Goal: Task Accomplishment & Management: Complete application form

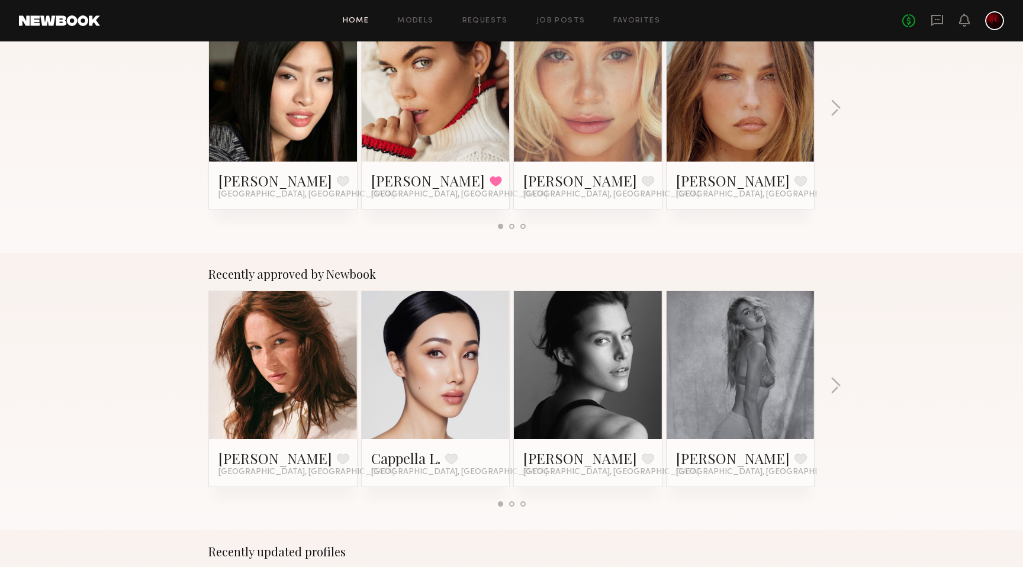
scroll to position [260, 0]
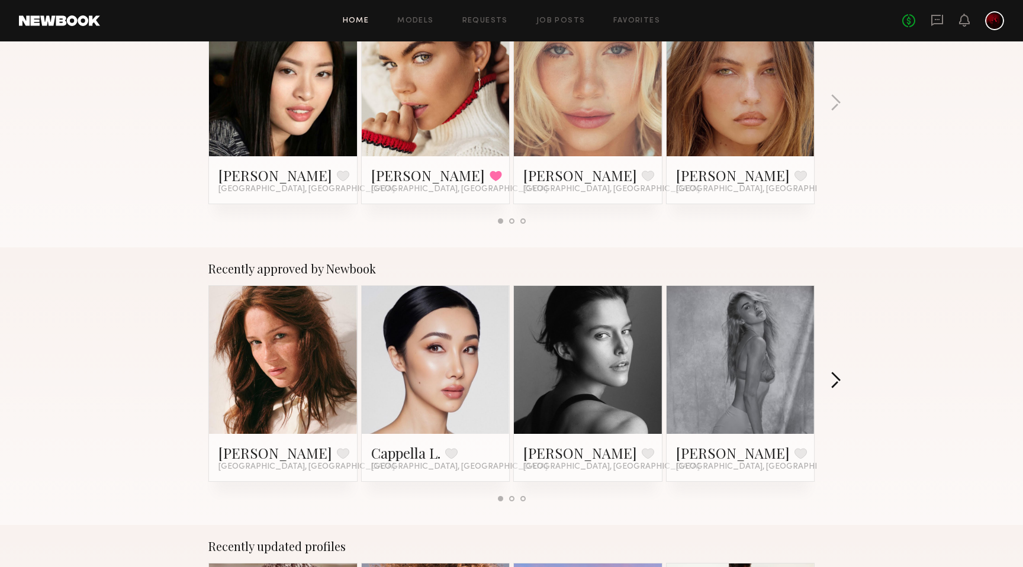
click at [837, 380] on button "button" at bounding box center [835, 382] width 11 height 20
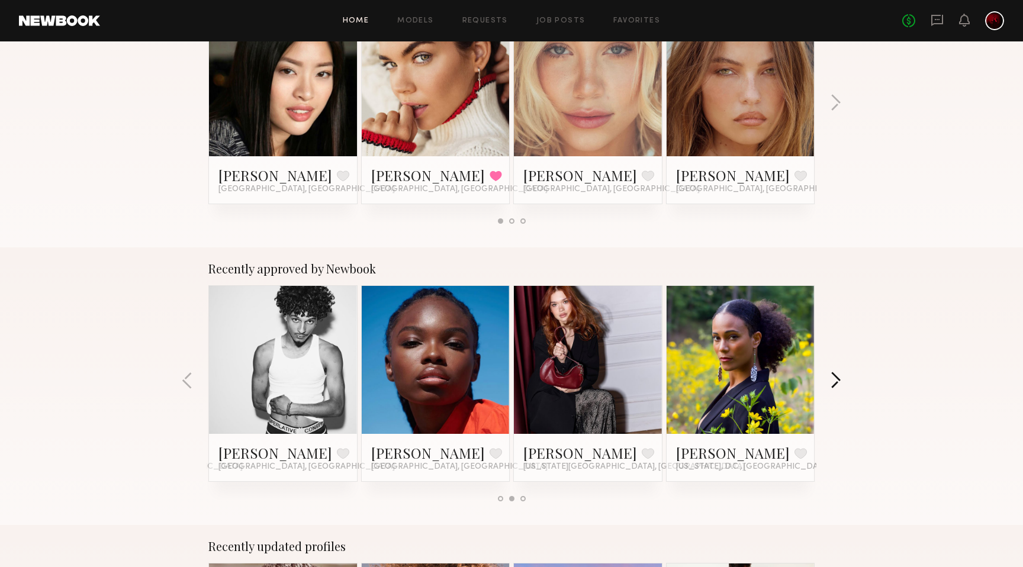
click at [837, 380] on button "button" at bounding box center [835, 382] width 11 height 20
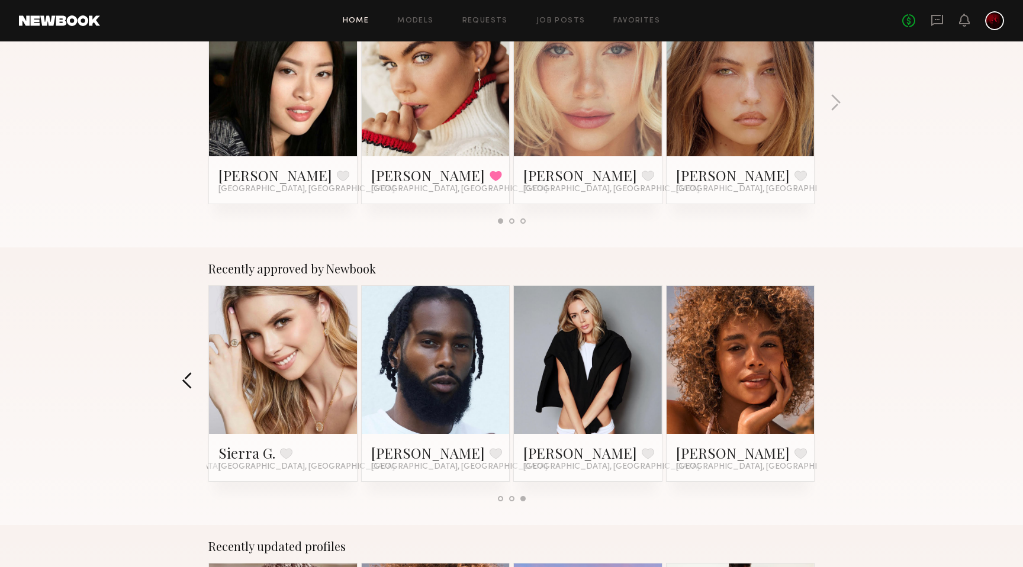
click at [186, 380] on button "button" at bounding box center [187, 382] width 11 height 20
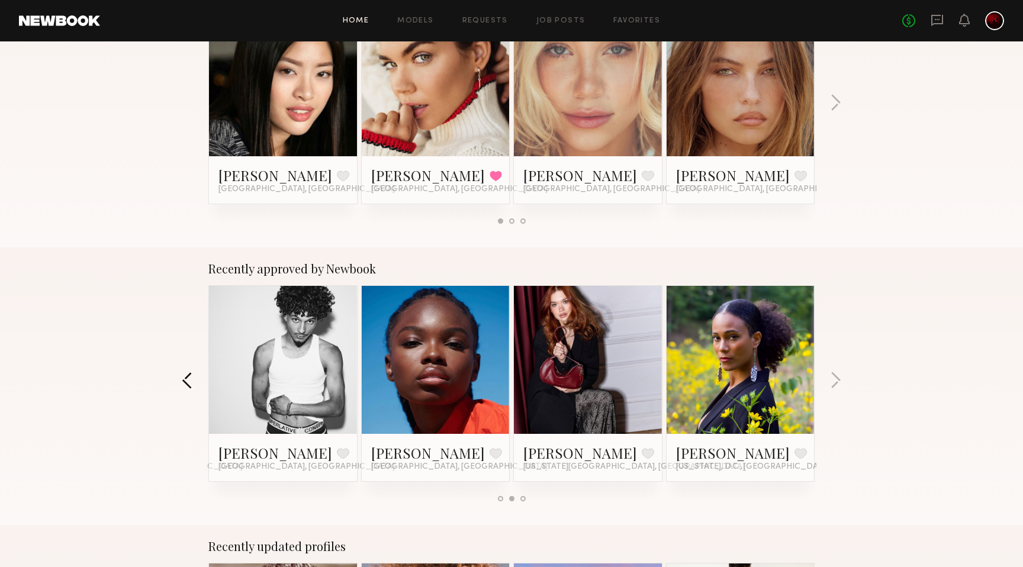
click at [186, 380] on button "button" at bounding box center [187, 382] width 11 height 20
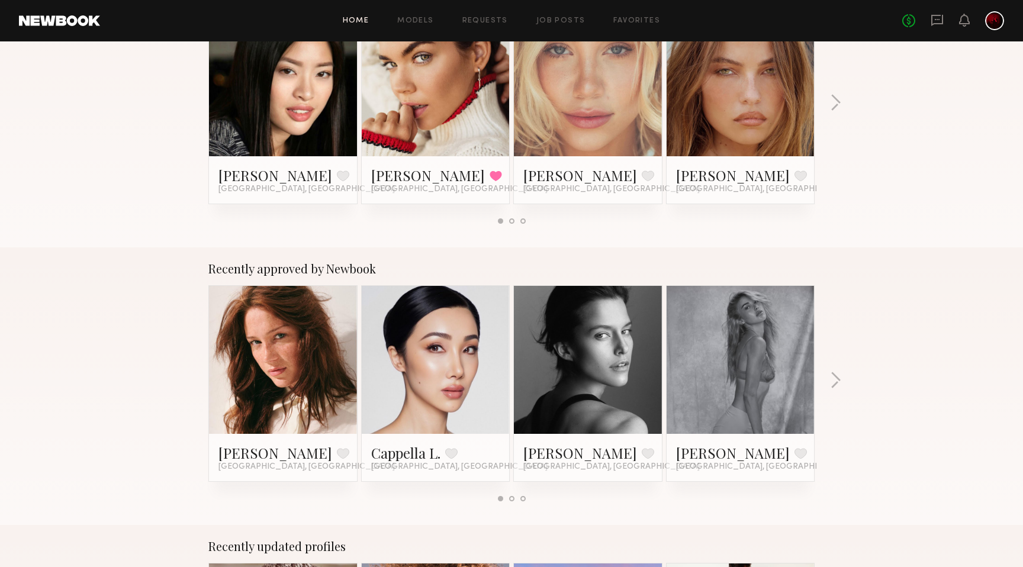
click at [281, 397] on link at bounding box center [283, 360] width 72 height 148
click at [580, 372] on link at bounding box center [588, 360] width 72 height 148
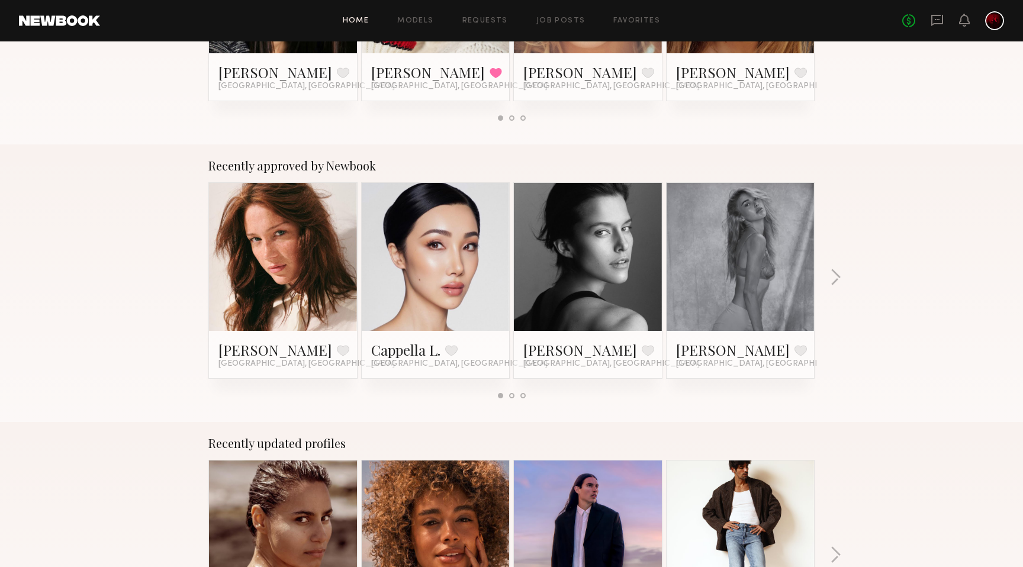
scroll to position [365, 0]
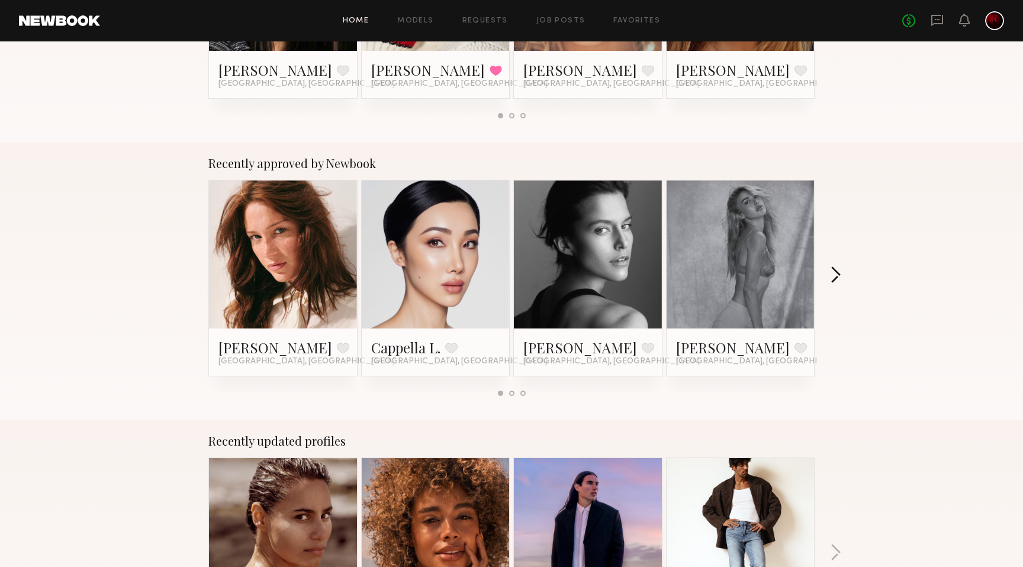
click at [837, 272] on button "button" at bounding box center [835, 276] width 11 height 20
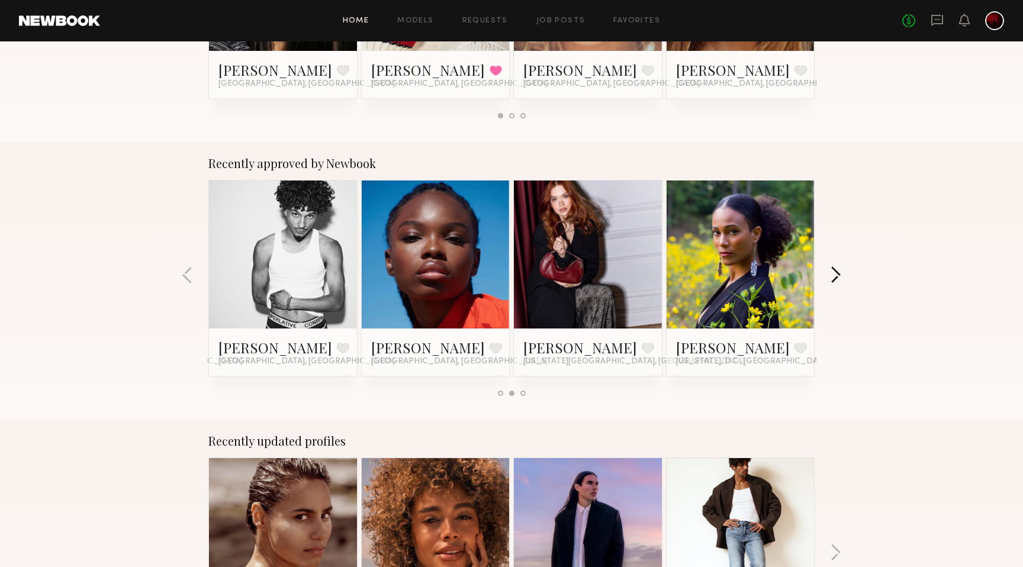
click at [837, 272] on button "button" at bounding box center [835, 276] width 11 height 20
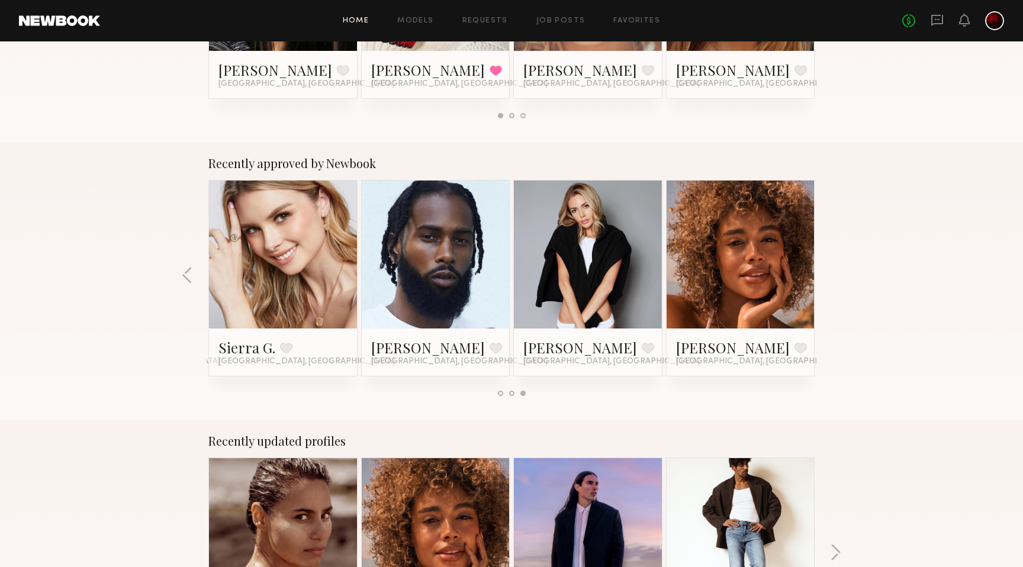
click at [702, 271] on div at bounding box center [741, 255] width 148 height 148
click at [697, 351] on link "Maya A." at bounding box center [733, 347] width 114 height 19
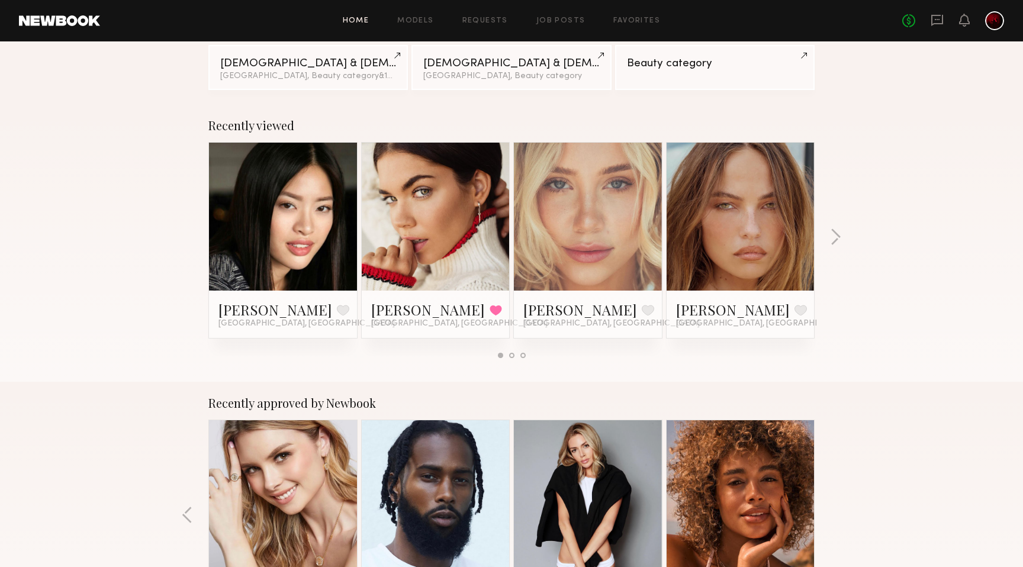
scroll to position [117, 0]
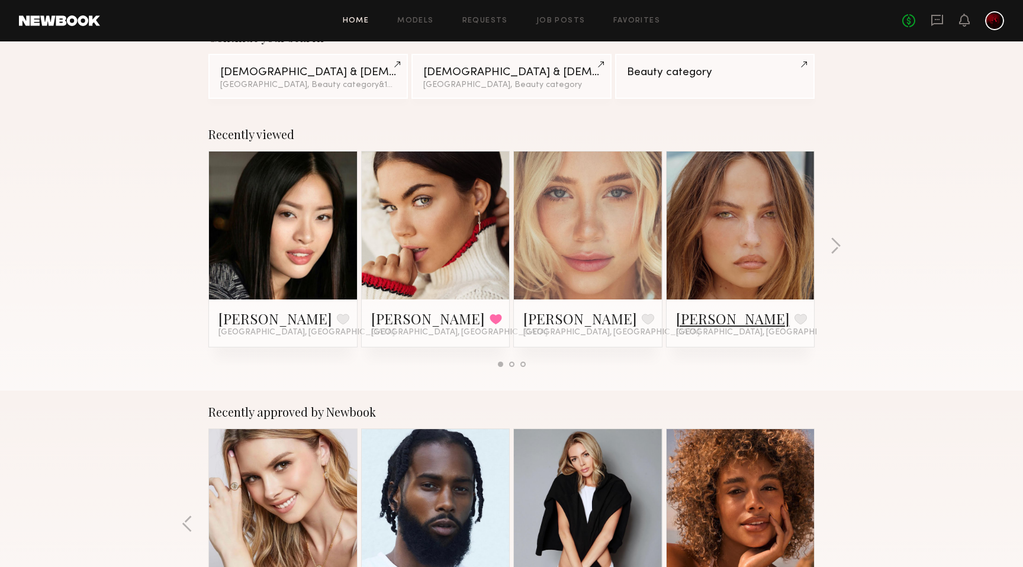
click at [699, 314] on link "Mallory P." at bounding box center [733, 318] width 114 height 19
click at [551, 319] on link "Louise B." at bounding box center [580, 318] width 114 height 19
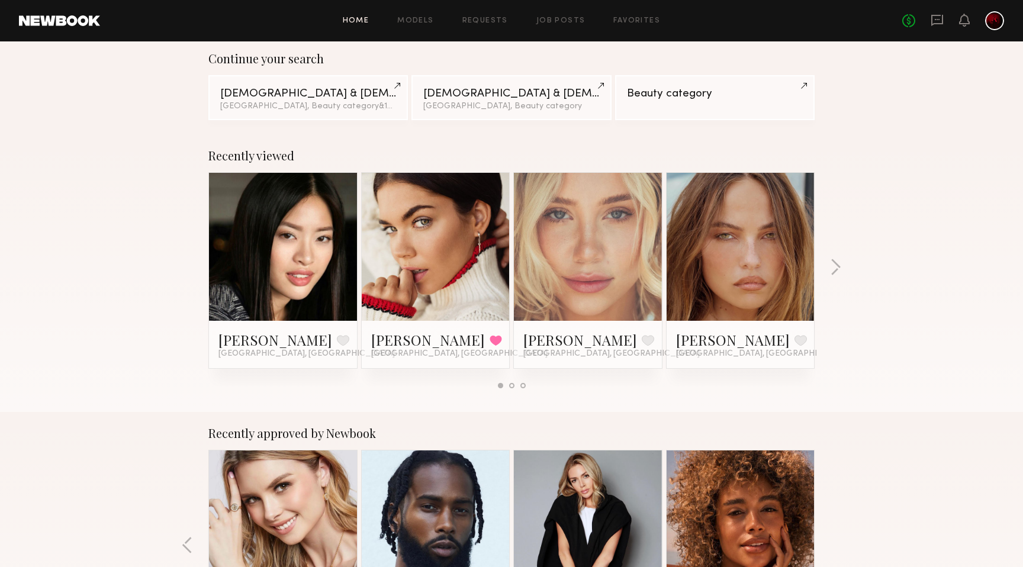
scroll to position [95, 0]
click at [835, 265] on button "button" at bounding box center [835, 269] width 11 height 20
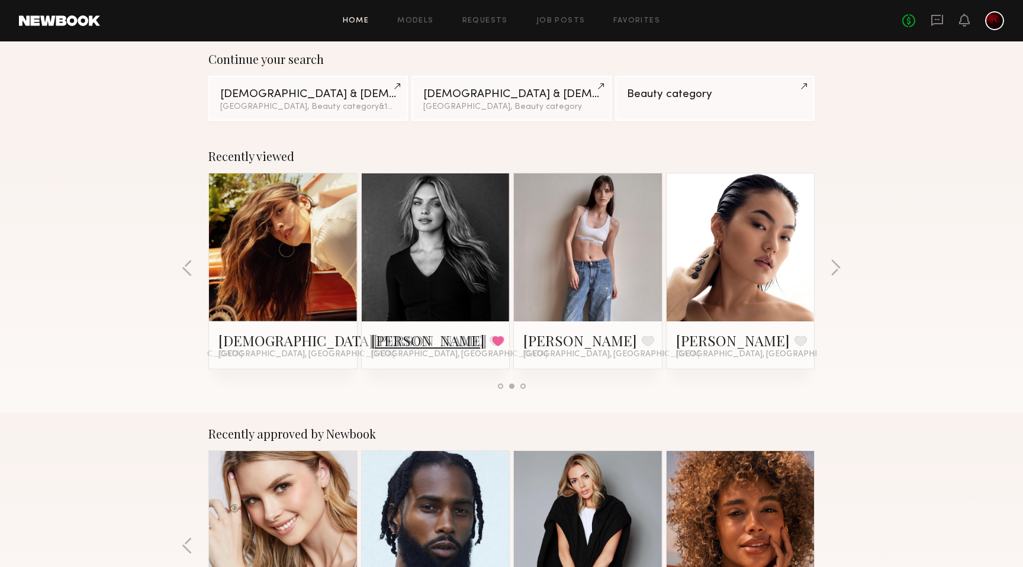
click at [404, 340] on link "Amanda G." at bounding box center [428, 340] width 114 height 19
click at [532, 340] on link "Mae B." at bounding box center [580, 340] width 114 height 19
click at [835, 264] on button "button" at bounding box center [835, 269] width 11 height 20
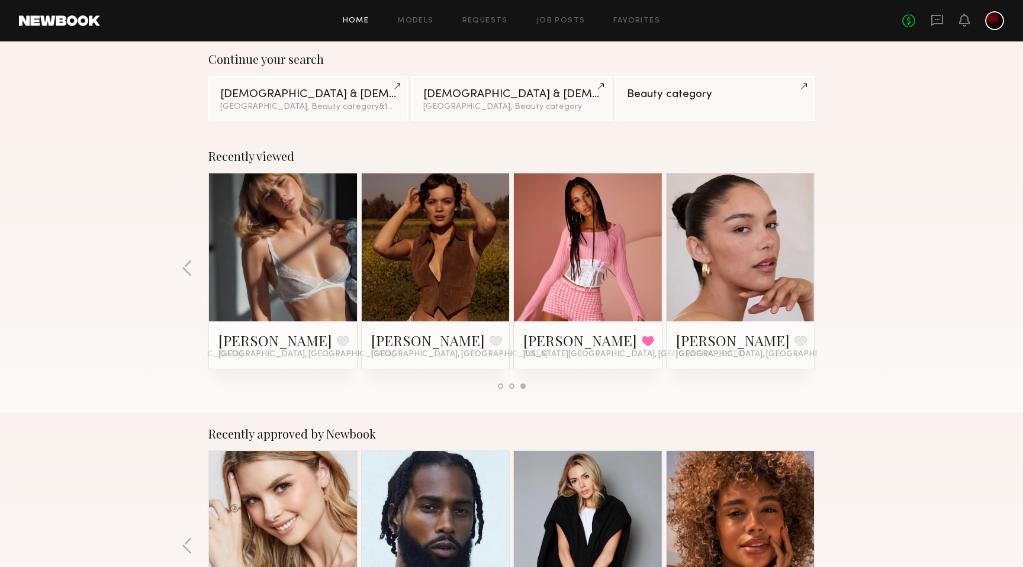
click at [322, 302] on div at bounding box center [283, 247] width 148 height 148
click at [243, 341] on link "Alena S." at bounding box center [275, 340] width 114 height 19
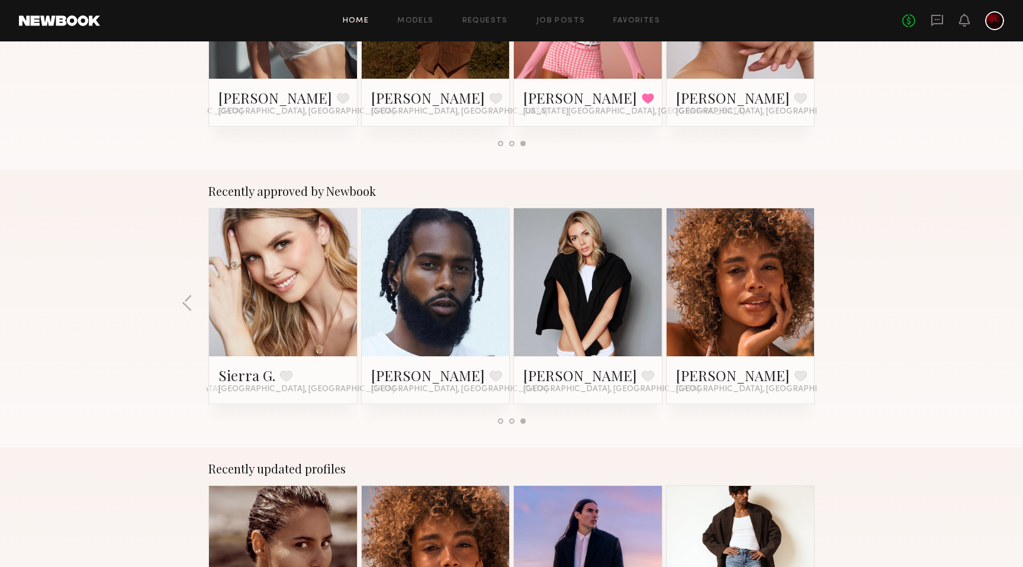
scroll to position [633, 0]
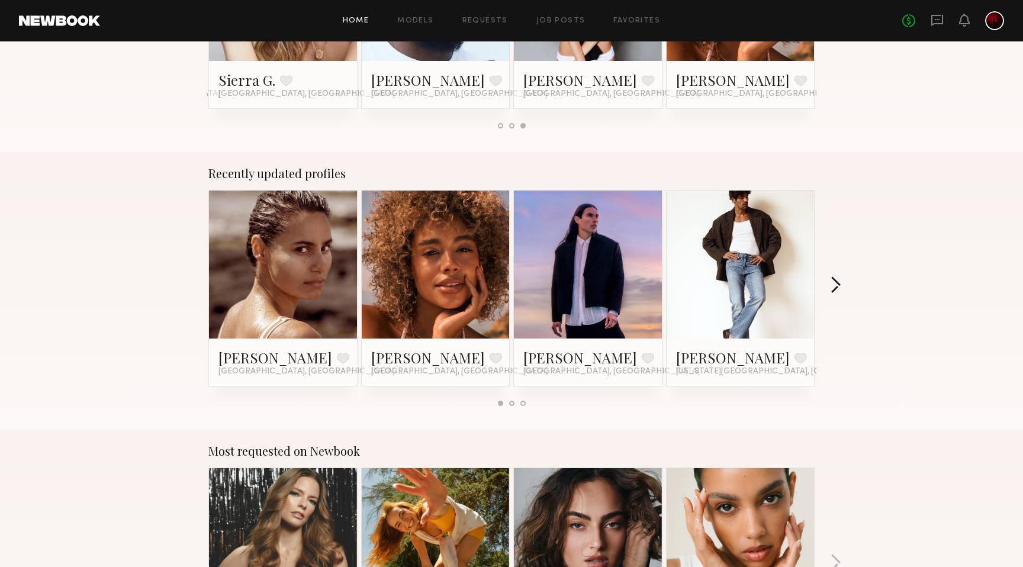
click at [833, 284] on button "button" at bounding box center [835, 287] width 11 height 20
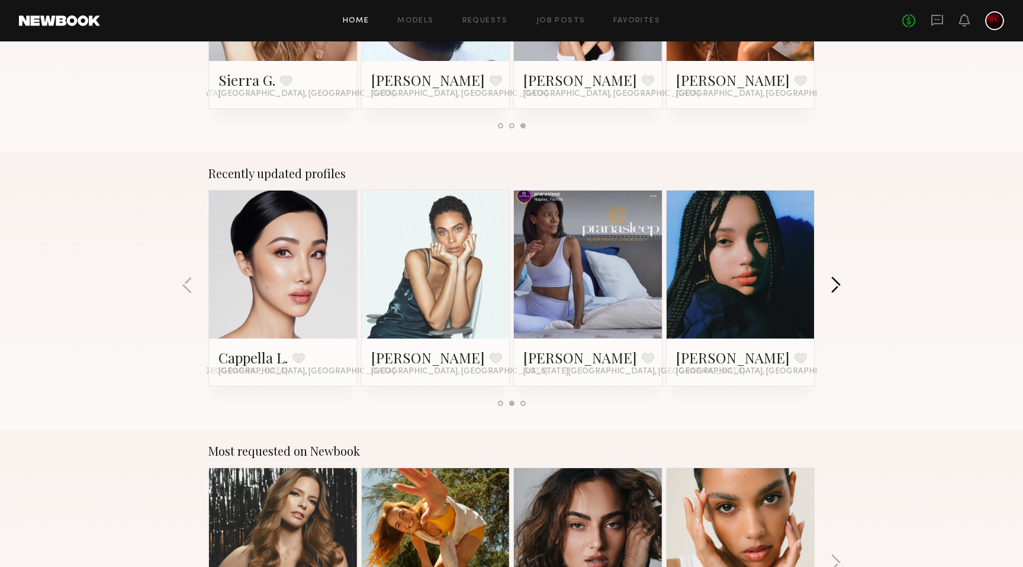
click at [833, 284] on button "button" at bounding box center [835, 287] width 11 height 20
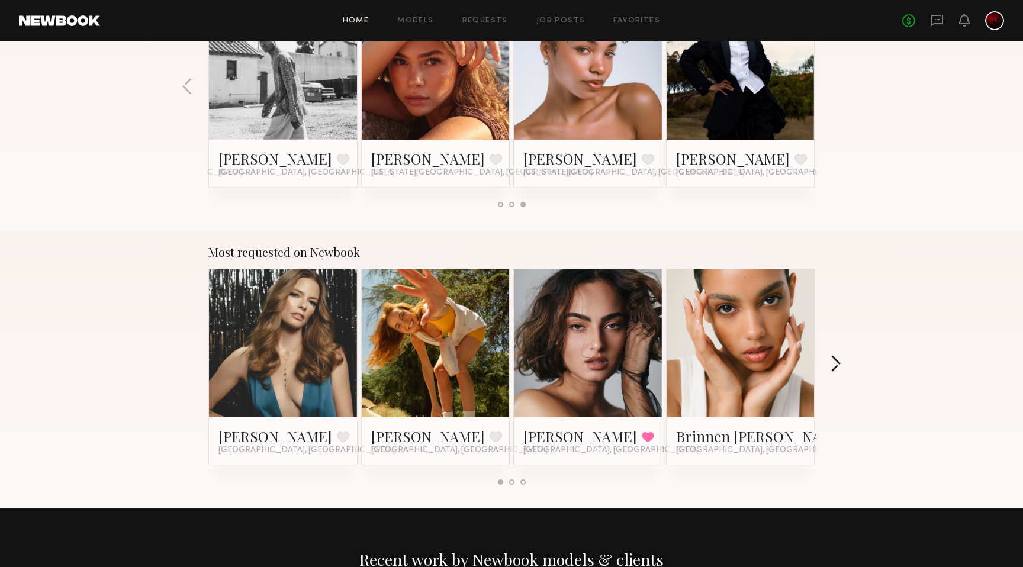
scroll to position [833, 0]
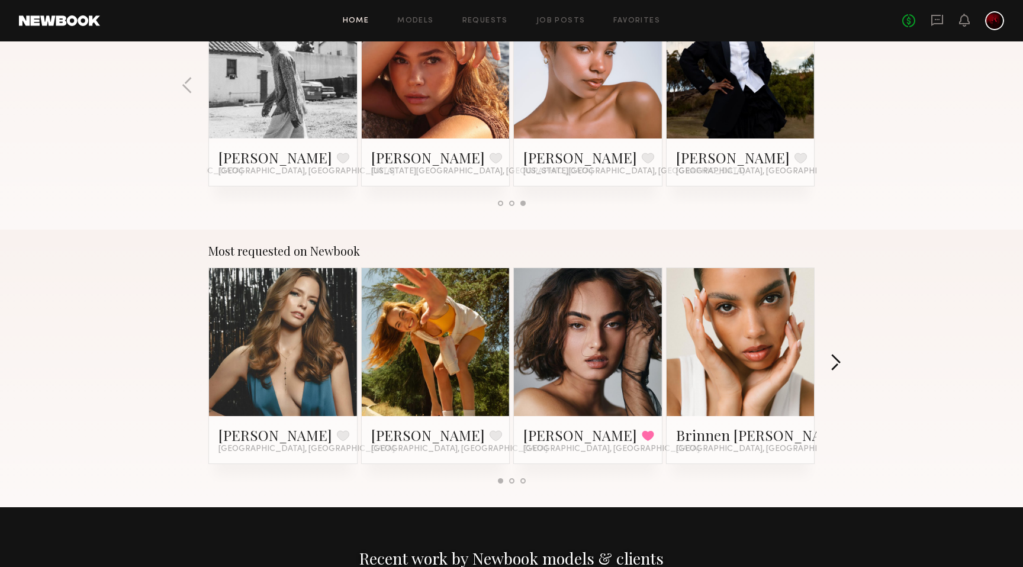
click at [833, 363] on button "button" at bounding box center [835, 364] width 11 height 20
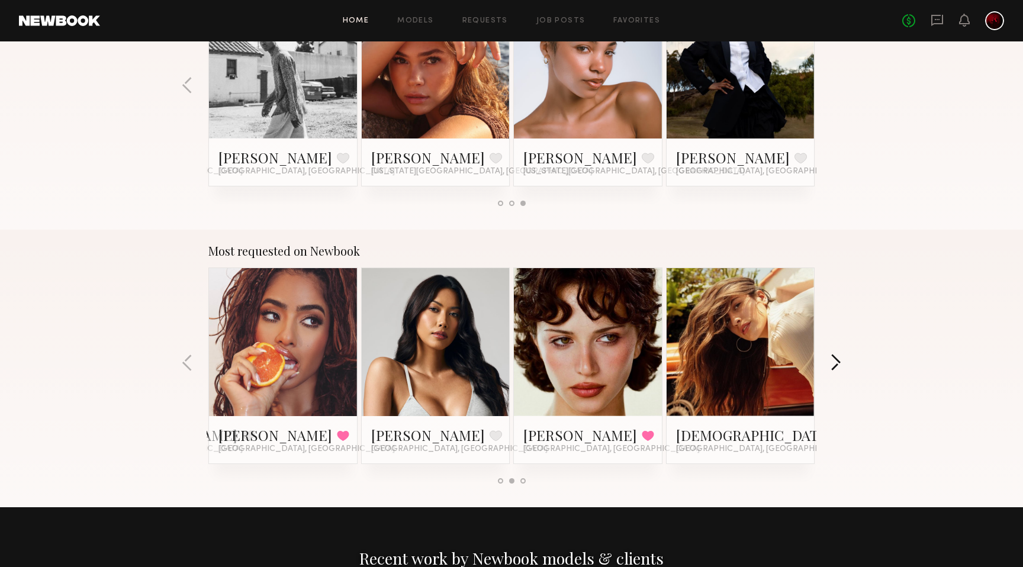
click at [833, 363] on button "button" at bounding box center [835, 364] width 11 height 20
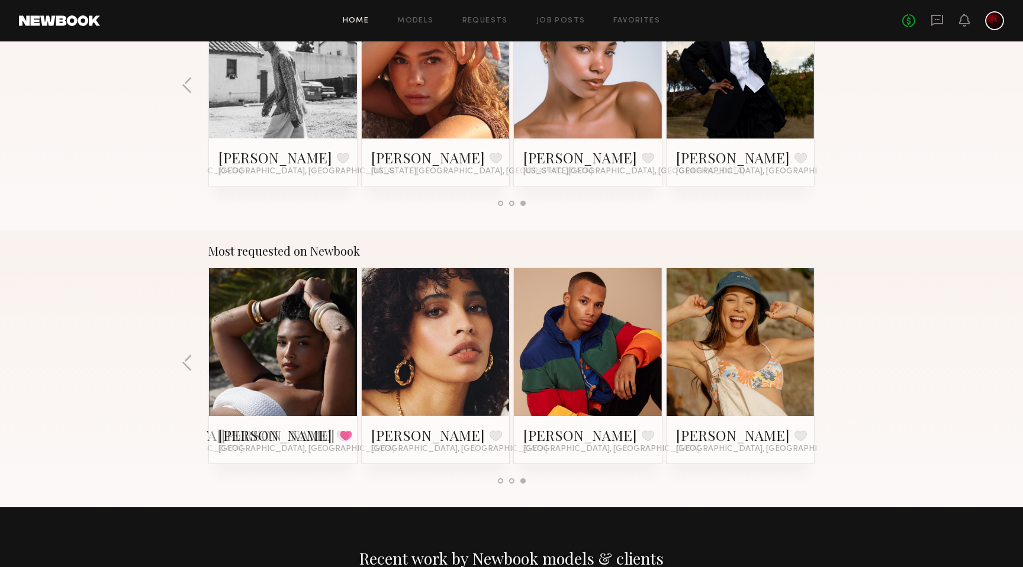
click at [833, 363] on div "Most requested on Newbook Jess M. Favorite Los Angeles, CA Haley G. Favorite Lo…" at bounding box center [511, 369] width 1023 height 278
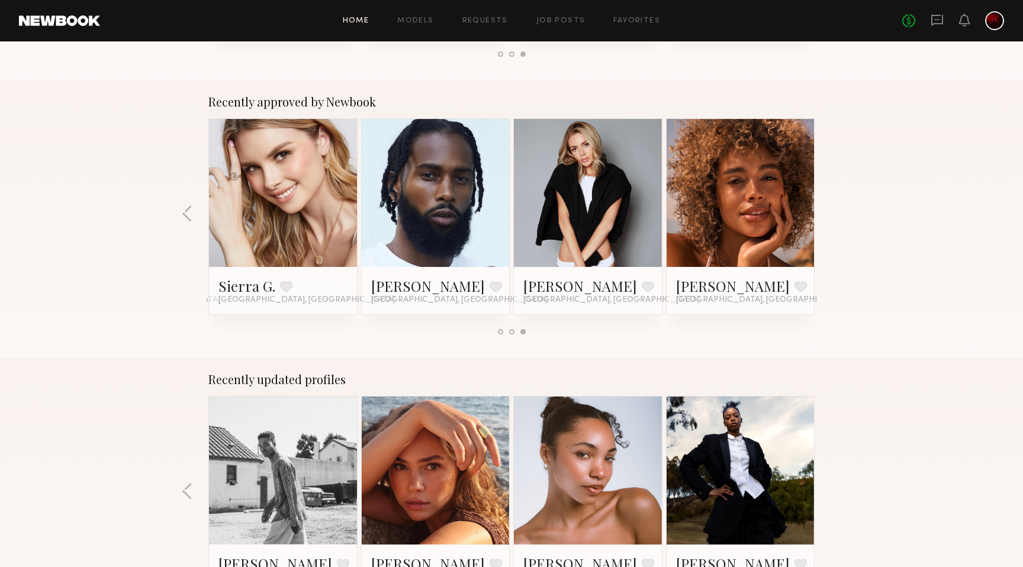
scroll to position [0, 0]
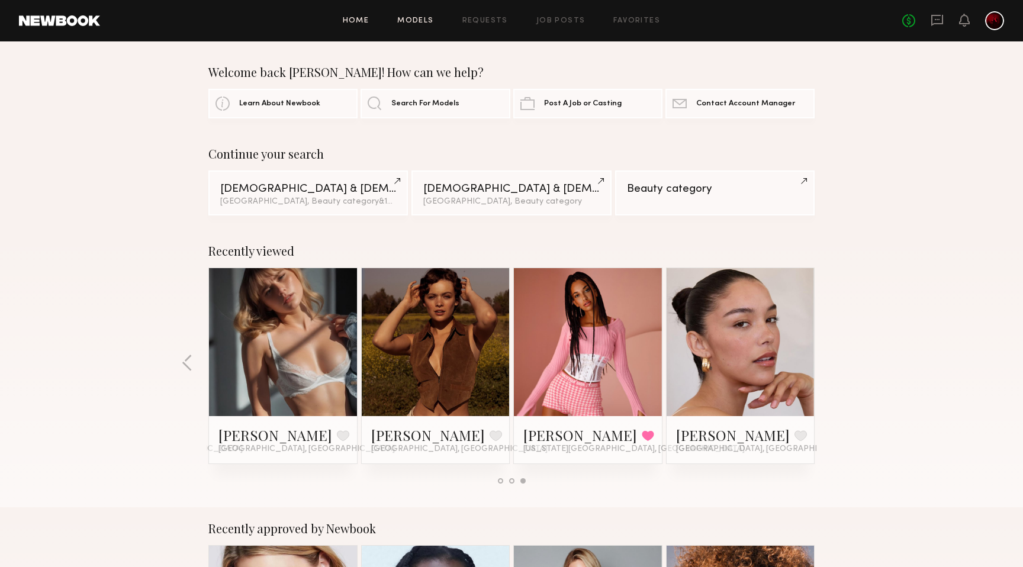
click at [425, 20] on link "Models" at bounding box center [415, 21] width 36 height 8
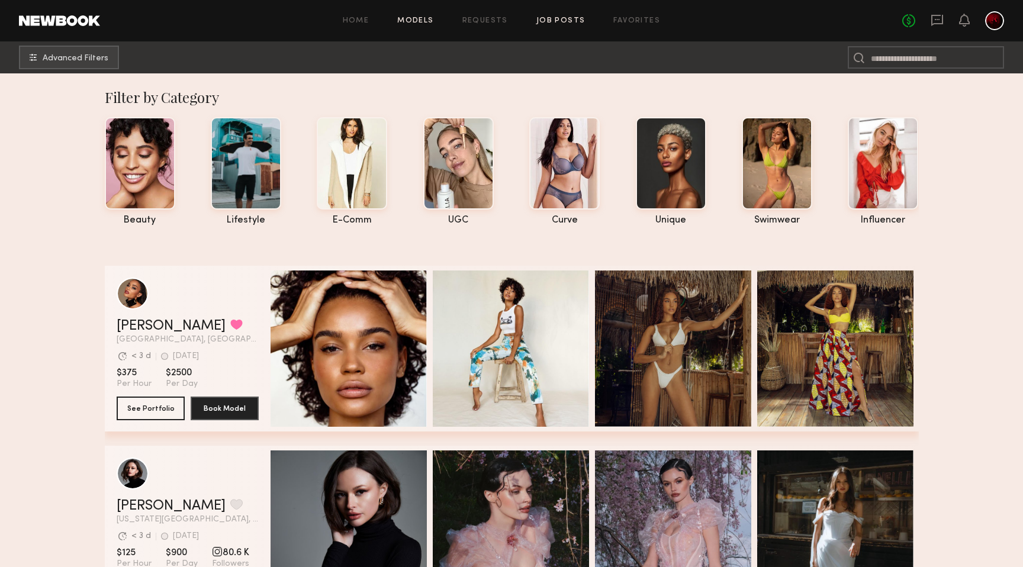
click at [561, 22] on link "Job Posts" at bounding box center [560, 21] width 49 height 8
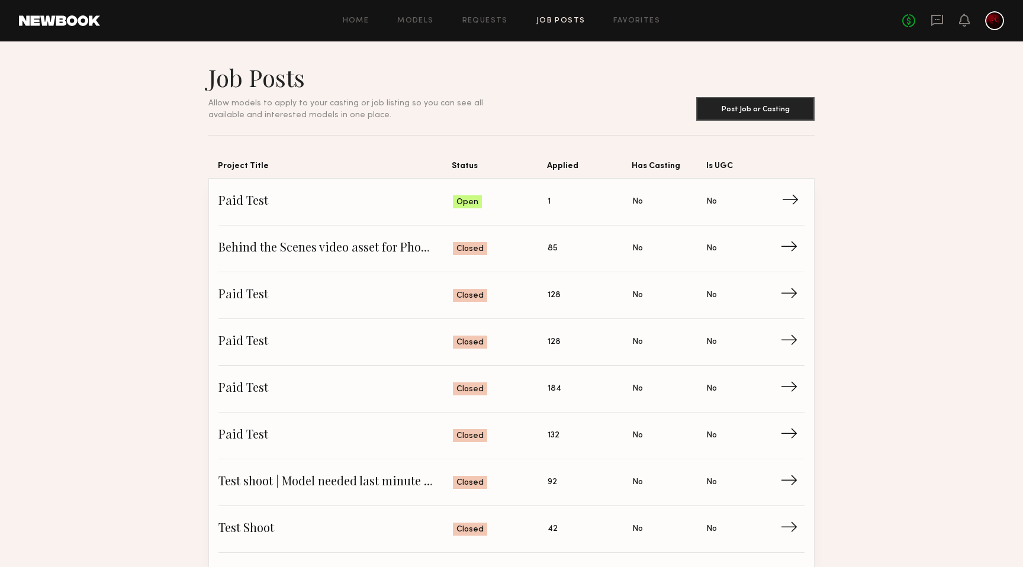
click at [512, 207] on span "Status: Open" at bounding box center [500, 202] width 95 height 18
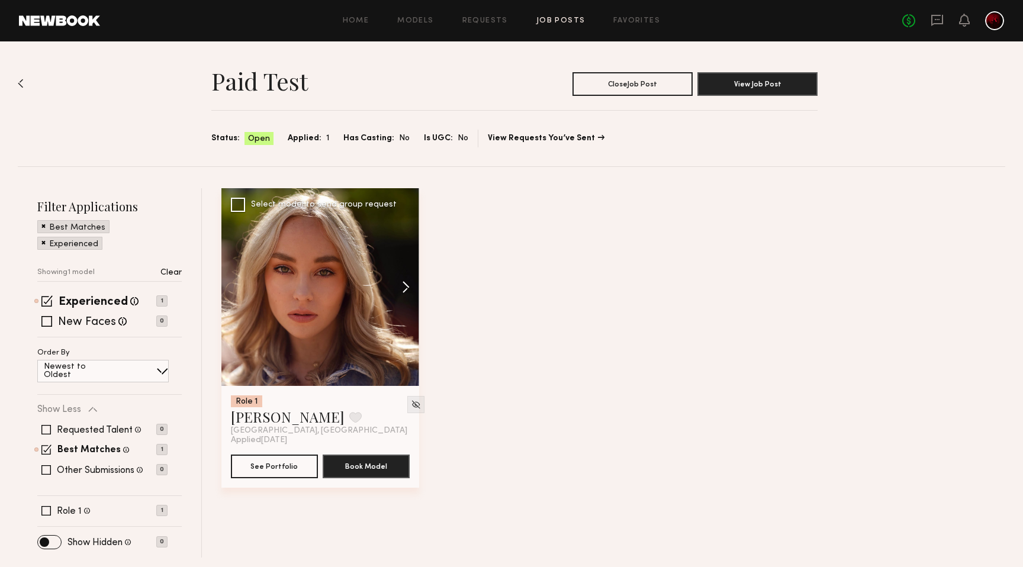
click at [407, 285] on button at bounding box center [400, 287] width 38 height 198
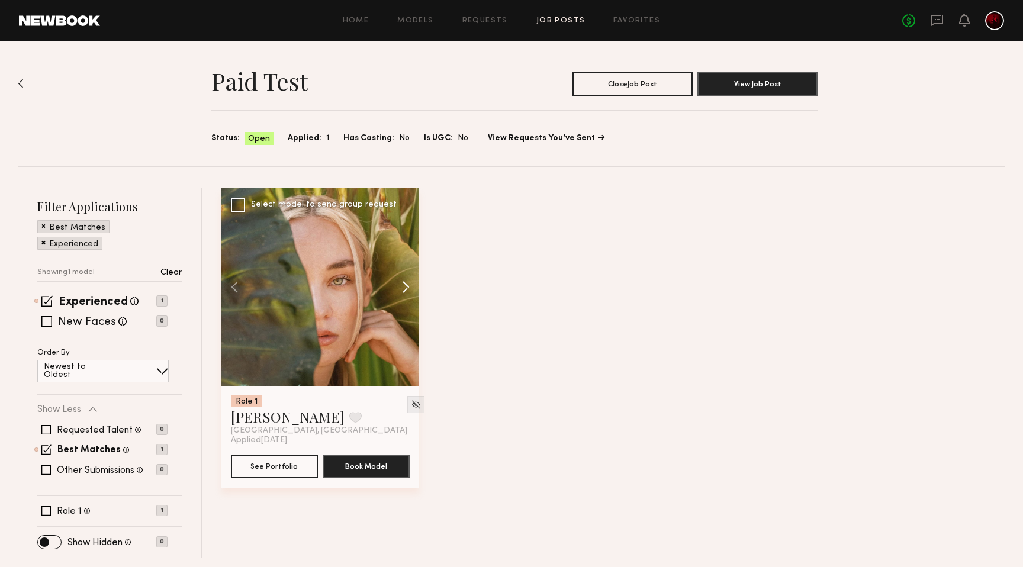
click at [407, 285] on button at bounding box center [400, 287] width 38 height 198
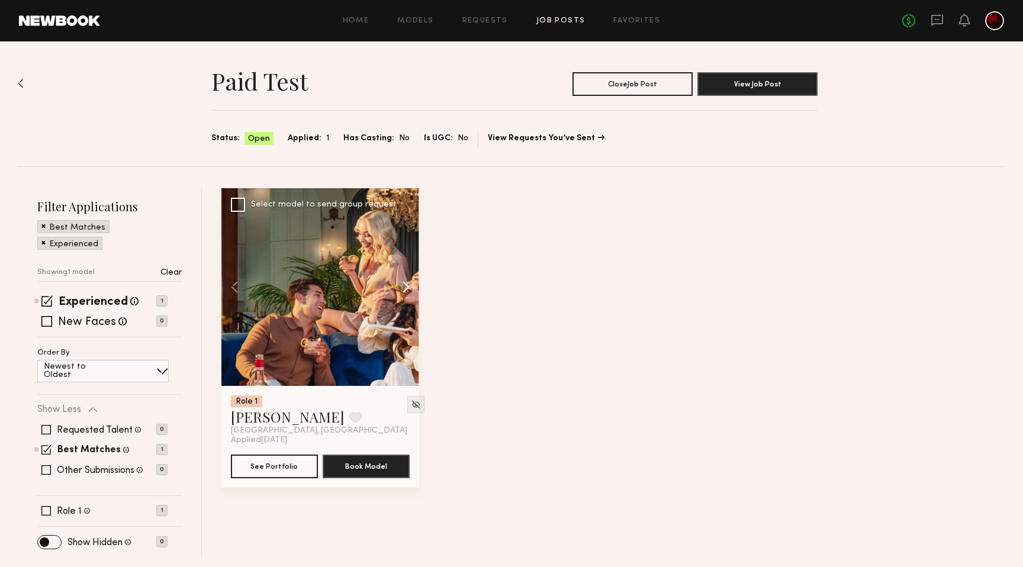
click at [407, 285] on button at bounding box center [400, 287] width 38 height 198
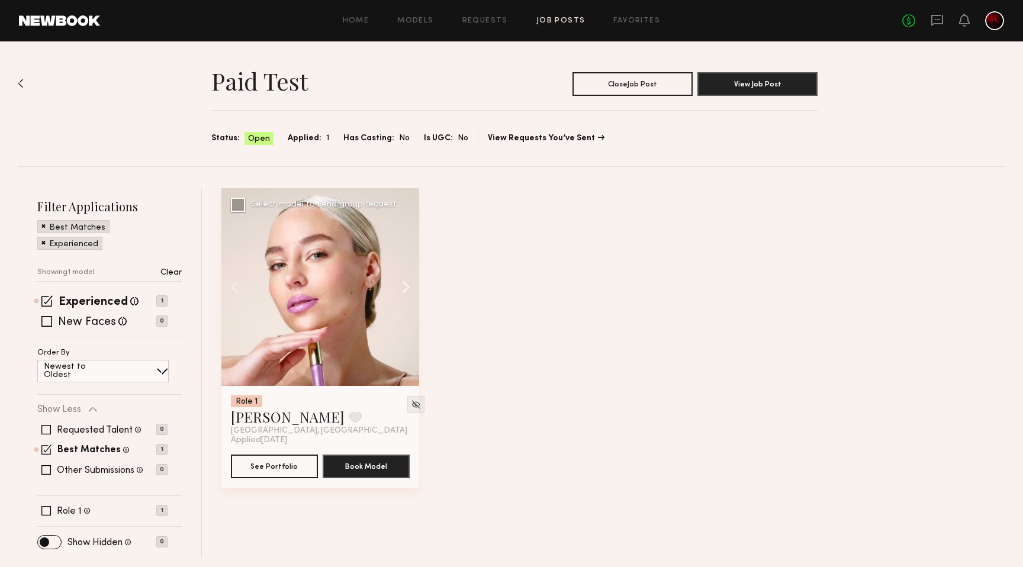
click at [407, 285] on button at bounding box center [400, 287] width 38 height 198
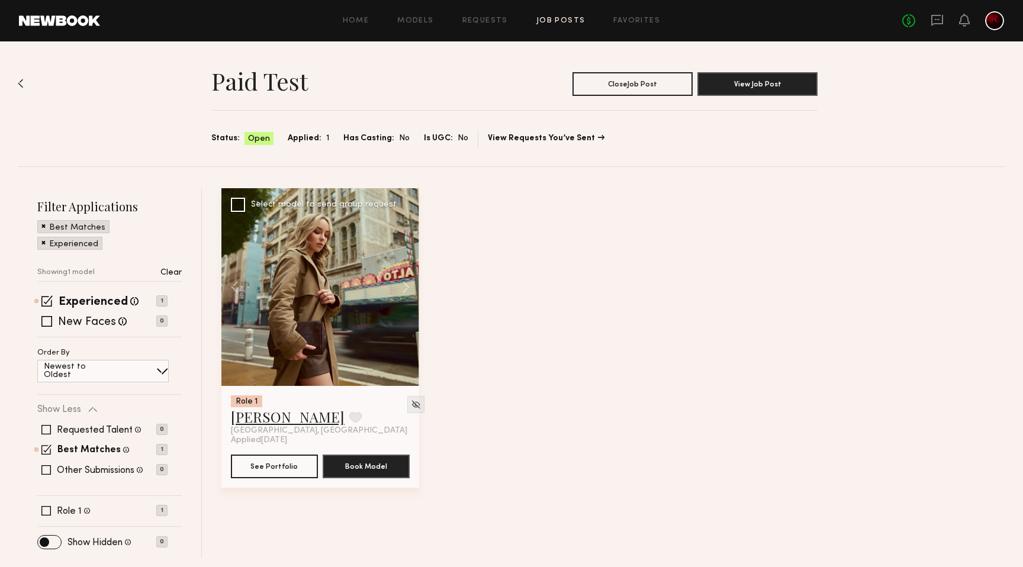
click at [274, 413] on link "Kateryna O." at bounding box center [288, 416] width 114 height 19
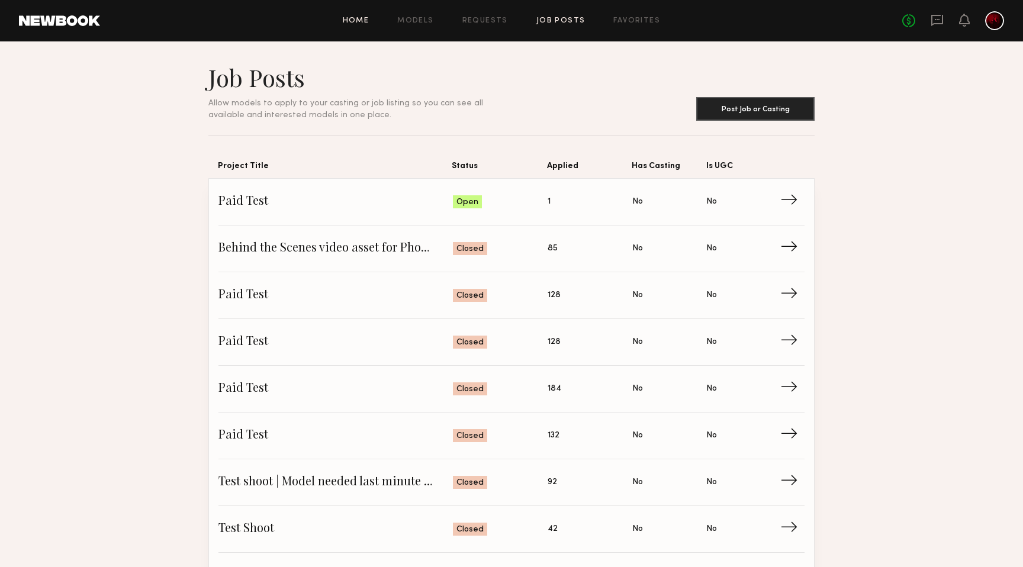
click at [363, 20] on link "Home" at bounding box center [356, 21] width 27 height 8
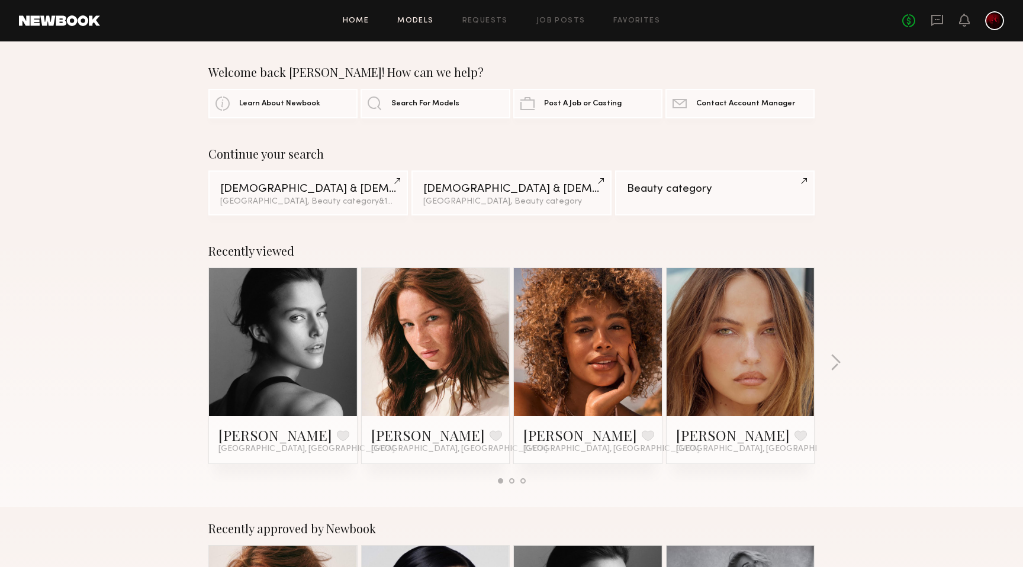
click at [423, 17] on link "Models" at bounding box center [415, 21] width 36 height 8
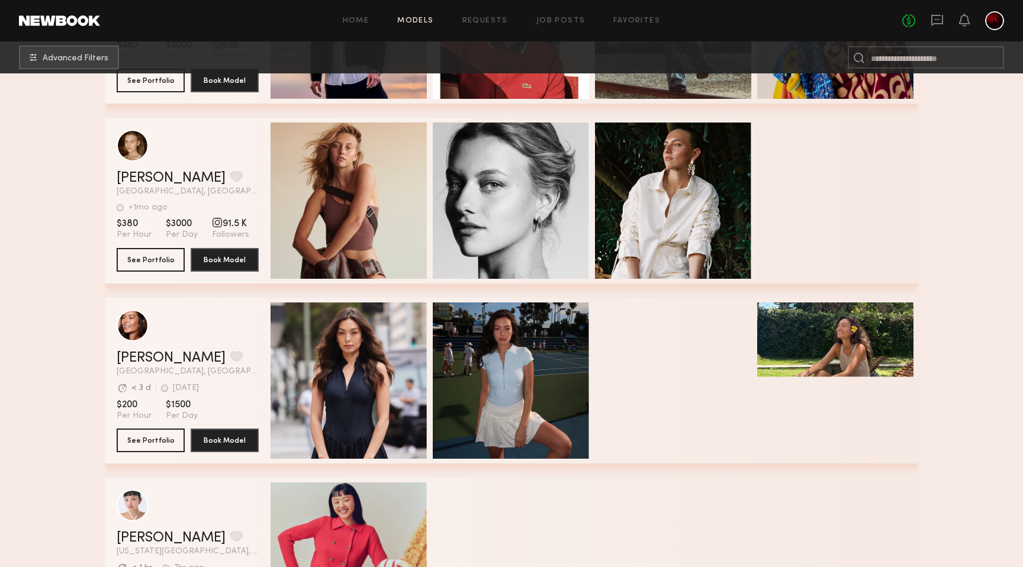
scroll to position [708, 0]
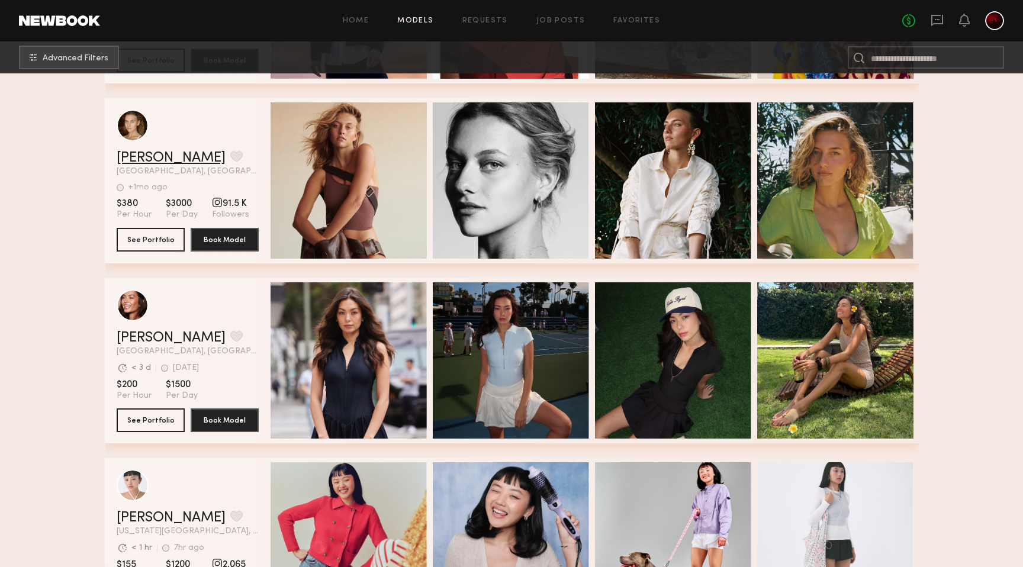
click at [135, 159] on link "Ella K." at bounding box center [171, 158] width 109 height 14
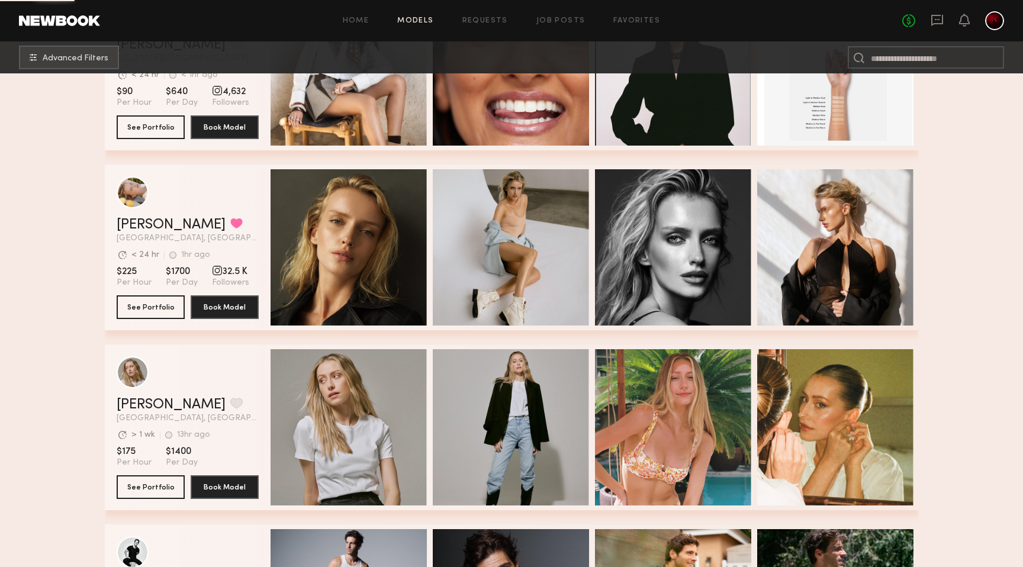
scroll to position [3731, 0]
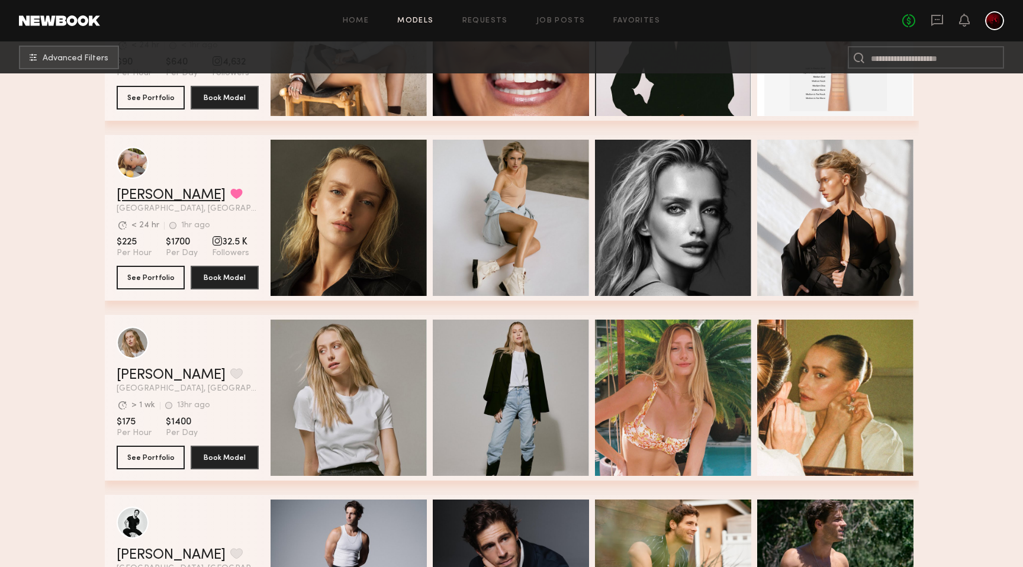
click at [128, 192] on link "Tatiana G." at bounding box center [171, 195] width 109 height 14
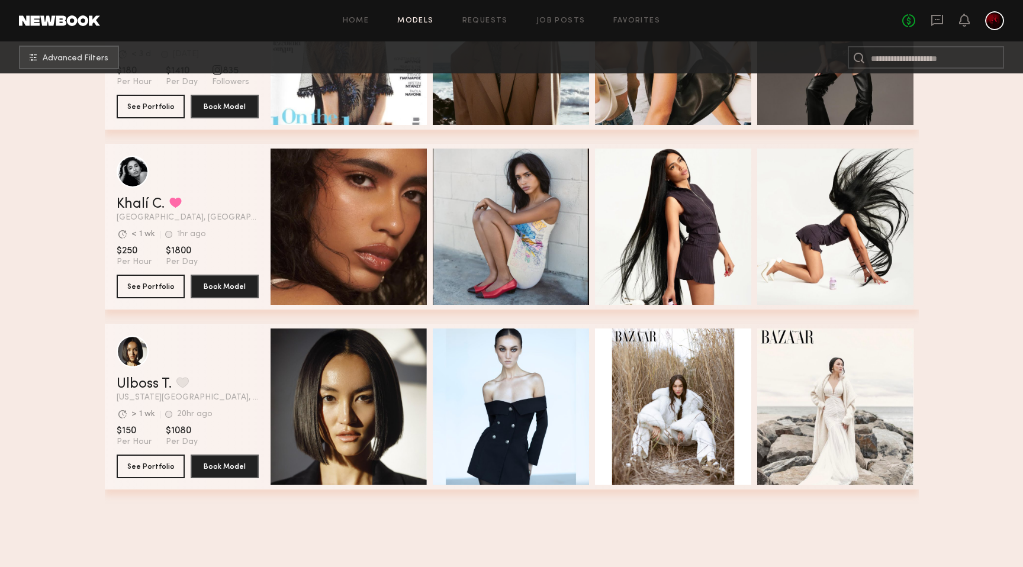
scroll to position [5601, 0]
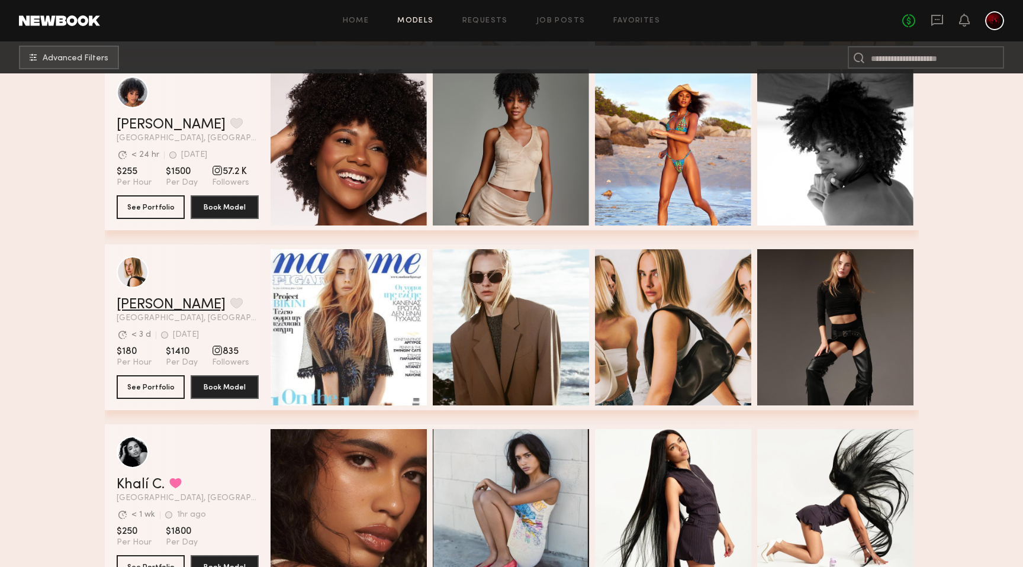
click at [126, 303] on link "Lidia V." at bounding box center [171, 305] width 109 height 14
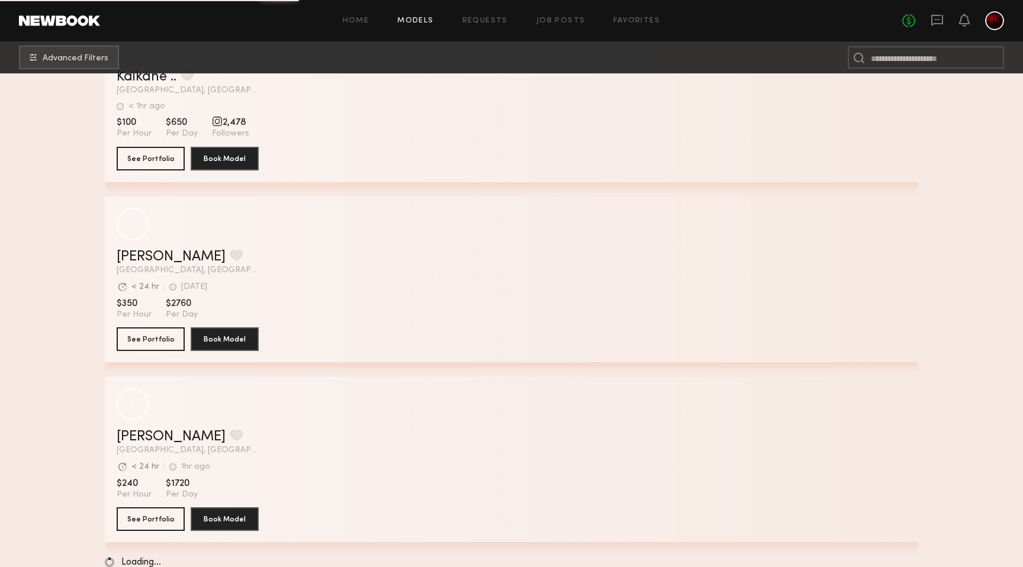
scroll to position [10529, 0]
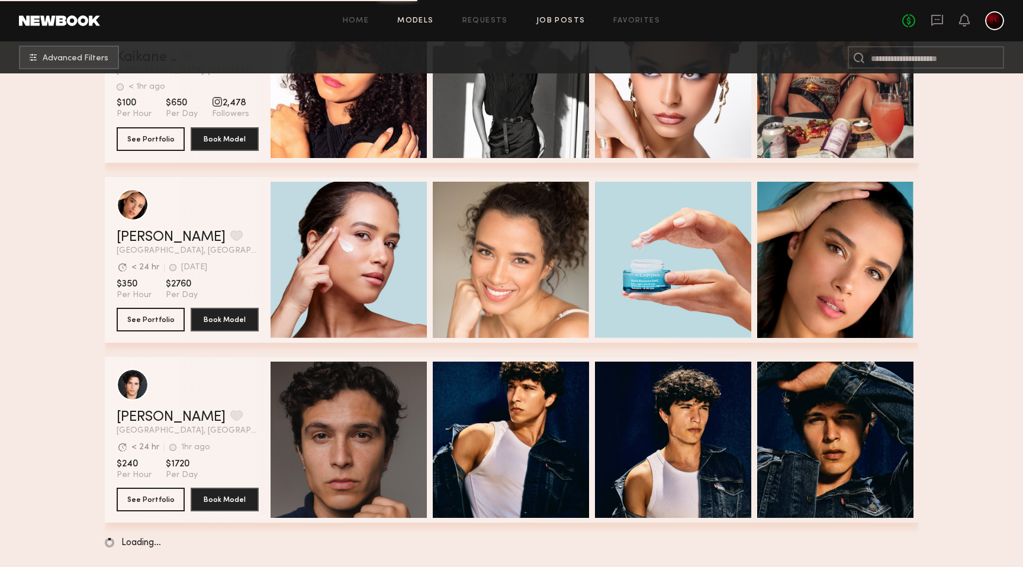
click at [567, 22] on link "Job Posts" at bounding box center [560, 21] width 49 height 8
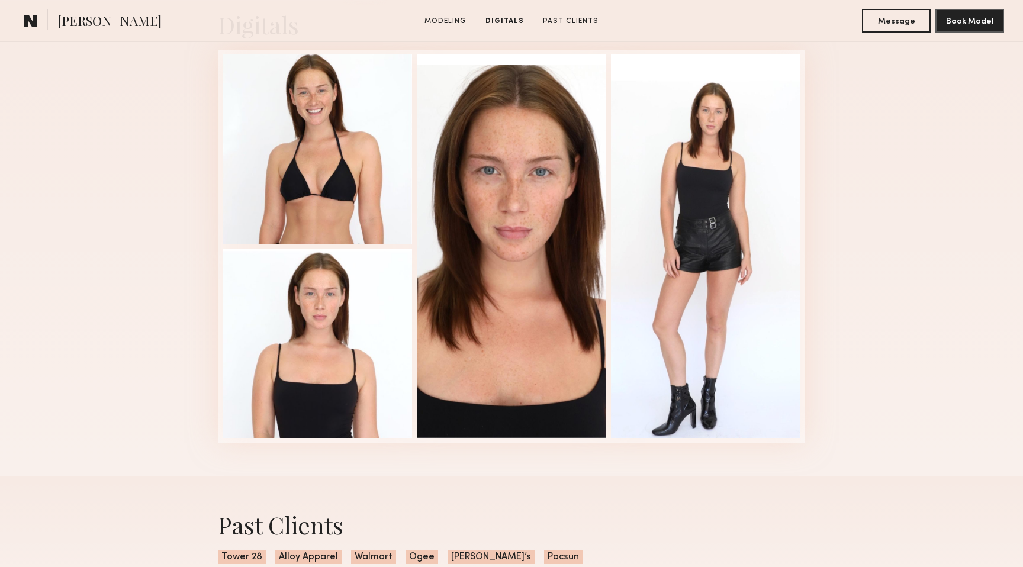
scroll to position [1219, 0]
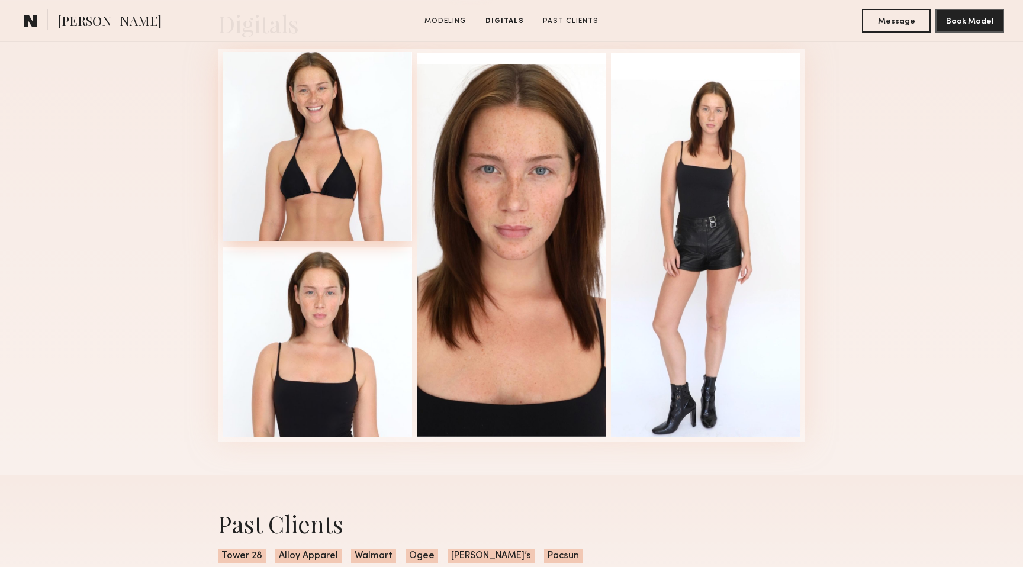
click at [344, 158] on div at bounding box center [317, 146] width 189 height 189
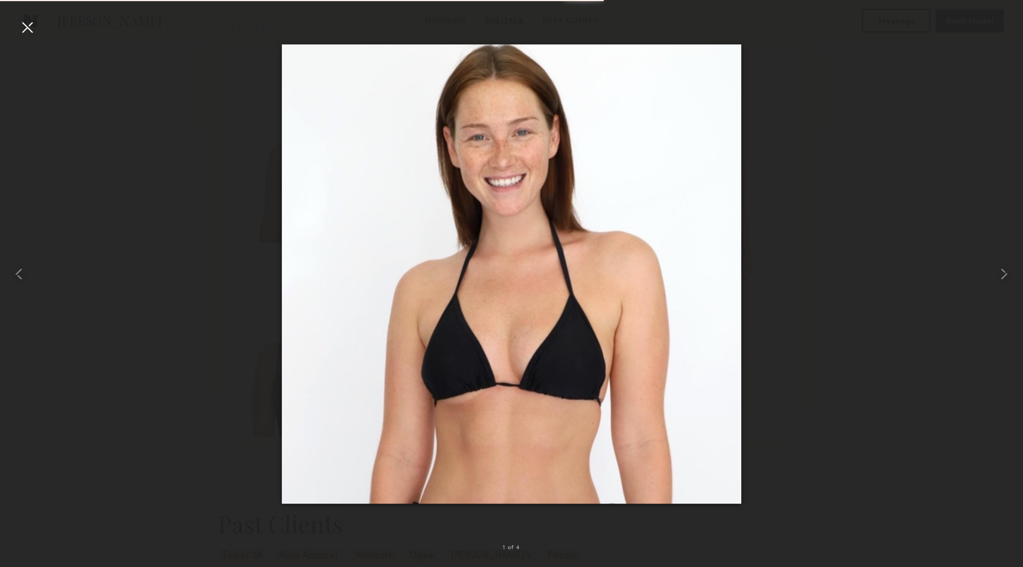
click at [27, 28] on div at bounding box center [27, 27] width 19 height 19
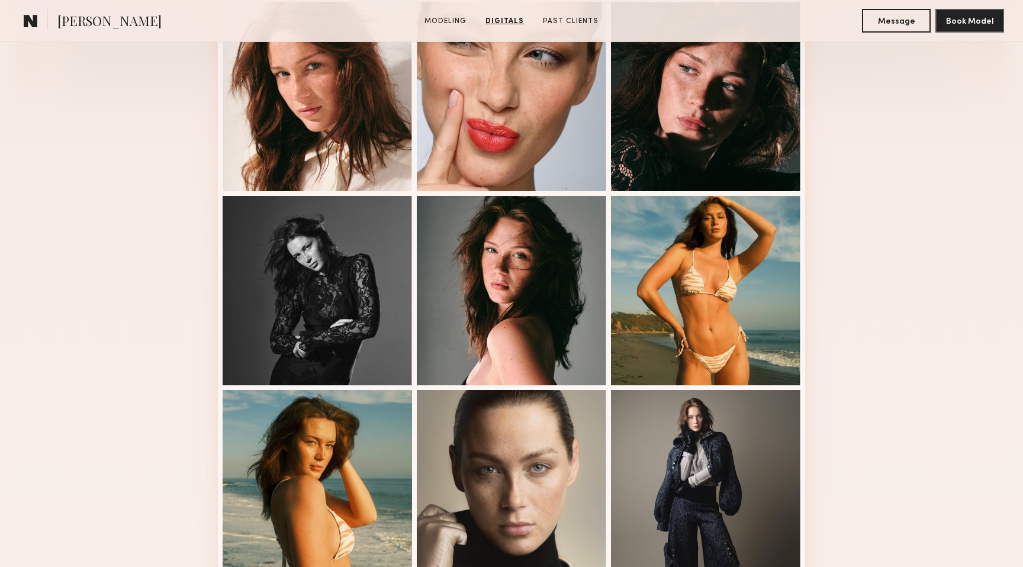
scroll to position [50, 0]
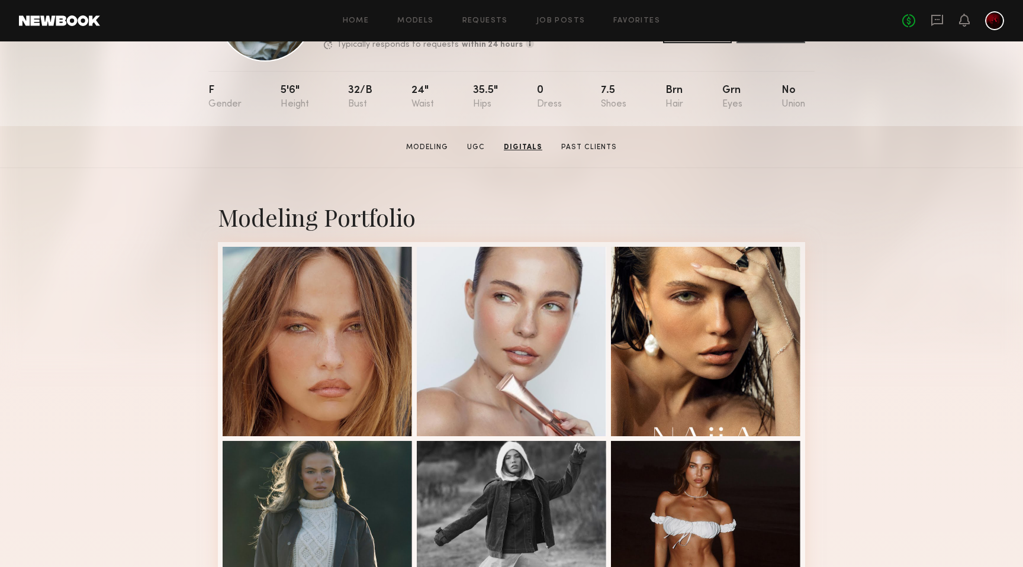
scroll to position [32, 0]
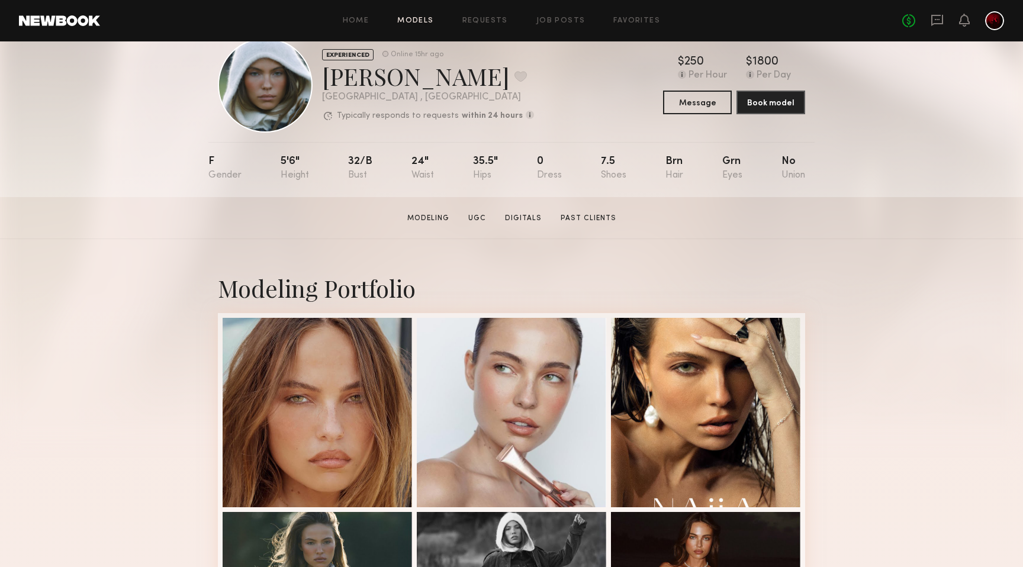
click at [419, 19] on link "Models" at bounding box center [415, 21] width 36 height 8
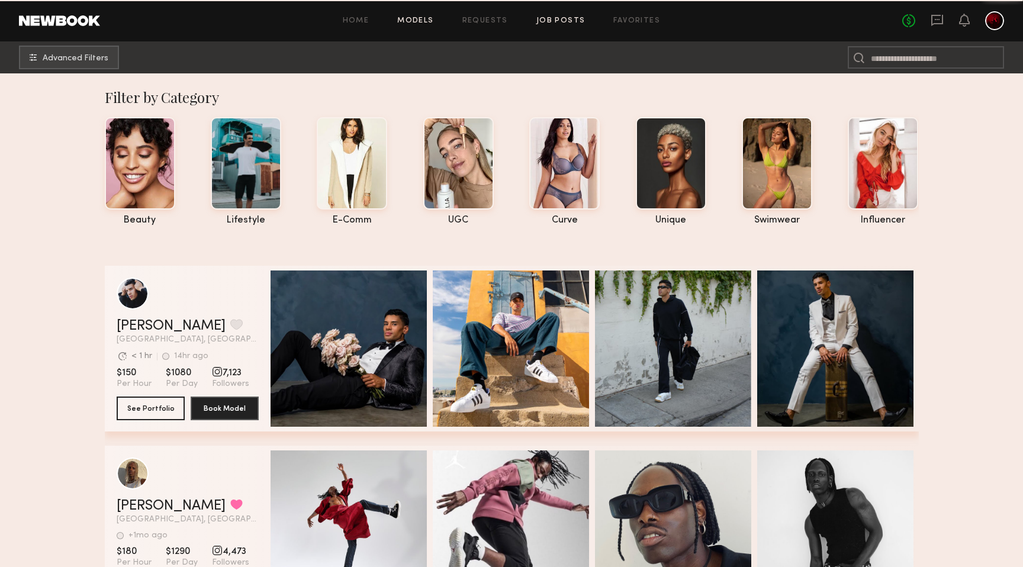
click at [559, 22] on link "Job Posts" at bounding box center [560, 21] width 49 height 8
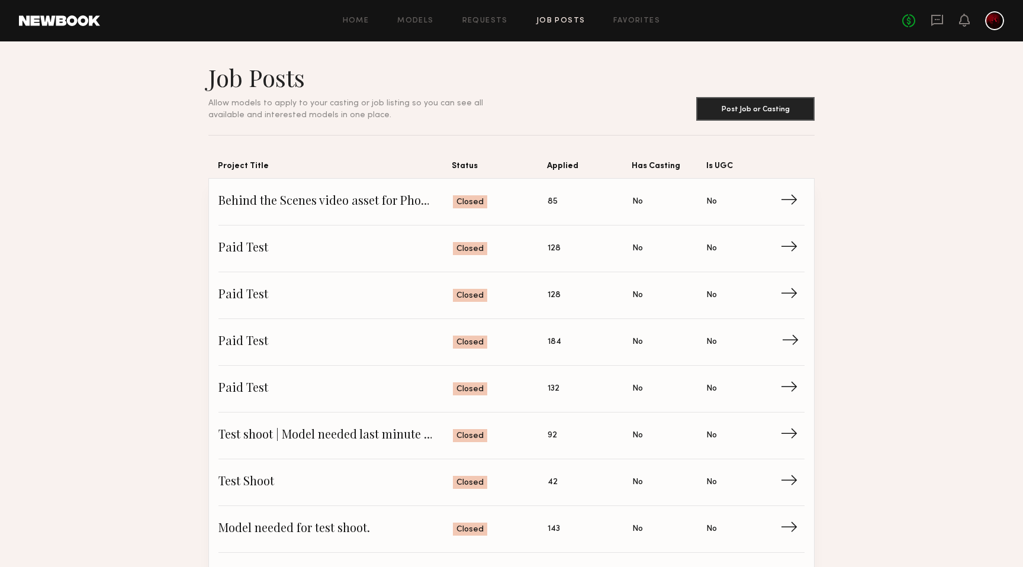
click at [259, 343] on span "Paid Test" at bounding box center [335, 342] width 234 height 18
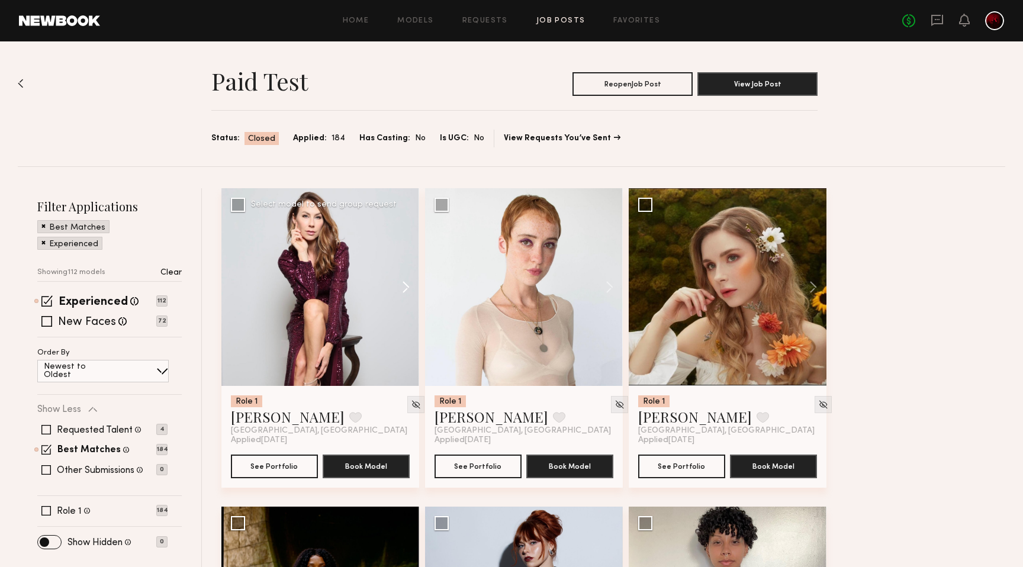
click at [402, 284] on button at bounding box center [400, 287] width 38 height 198
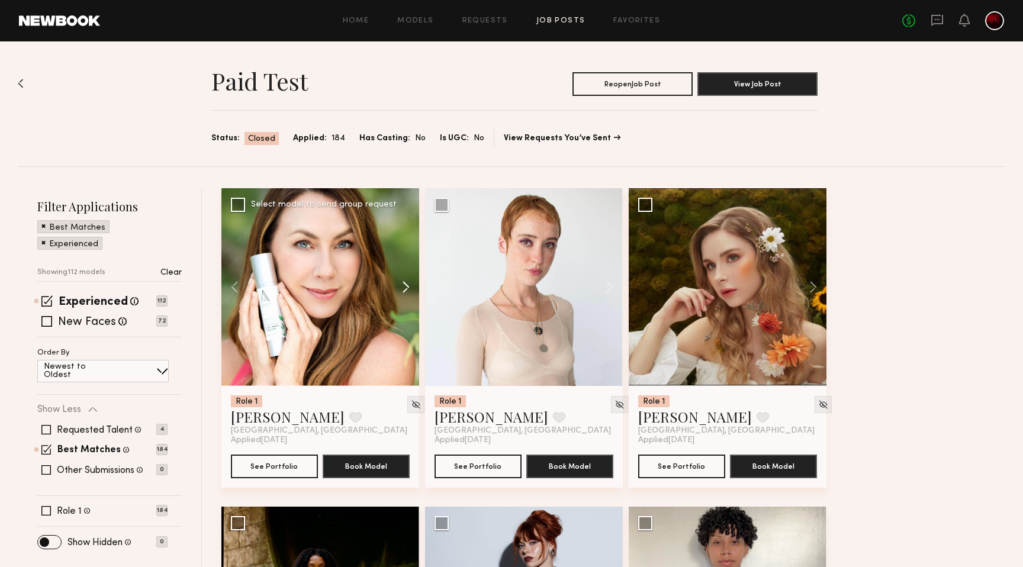
click at [402, 284] on button at bounding box center [400, 287] width 38 height 198
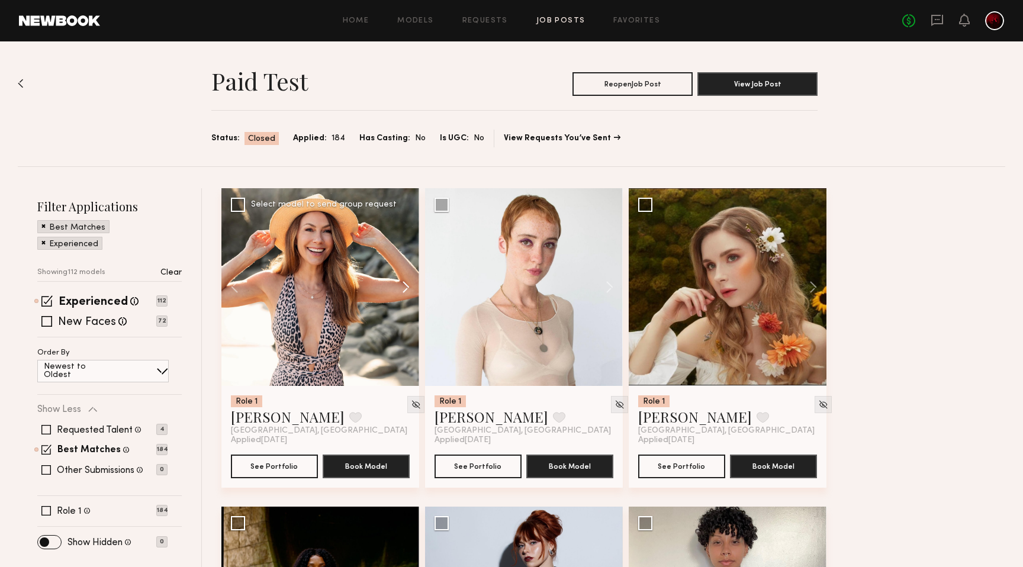
click at [402, 284] on button at bounding box center [400, 287] width 38 height 198
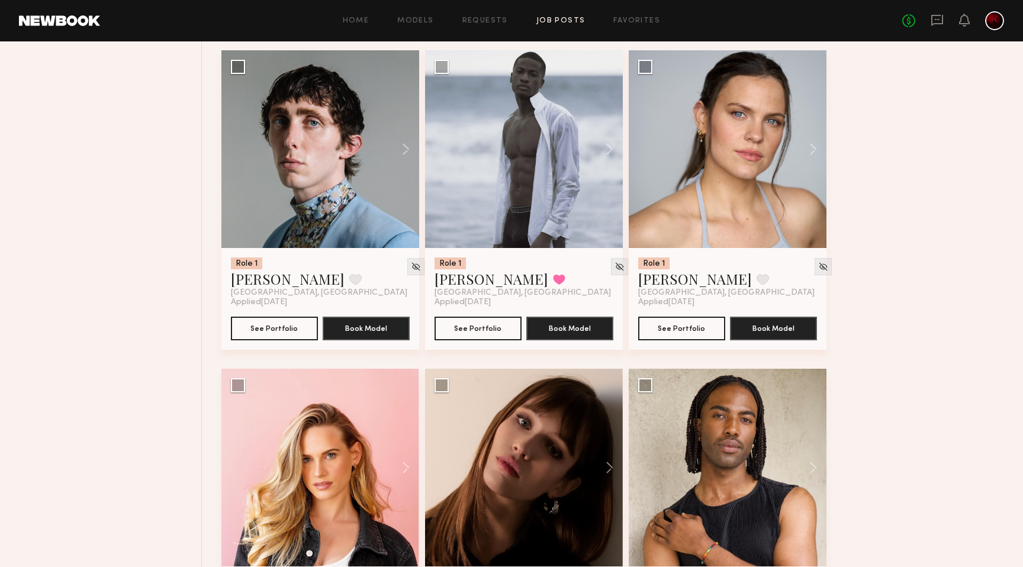
scroll to position [1796, 0]
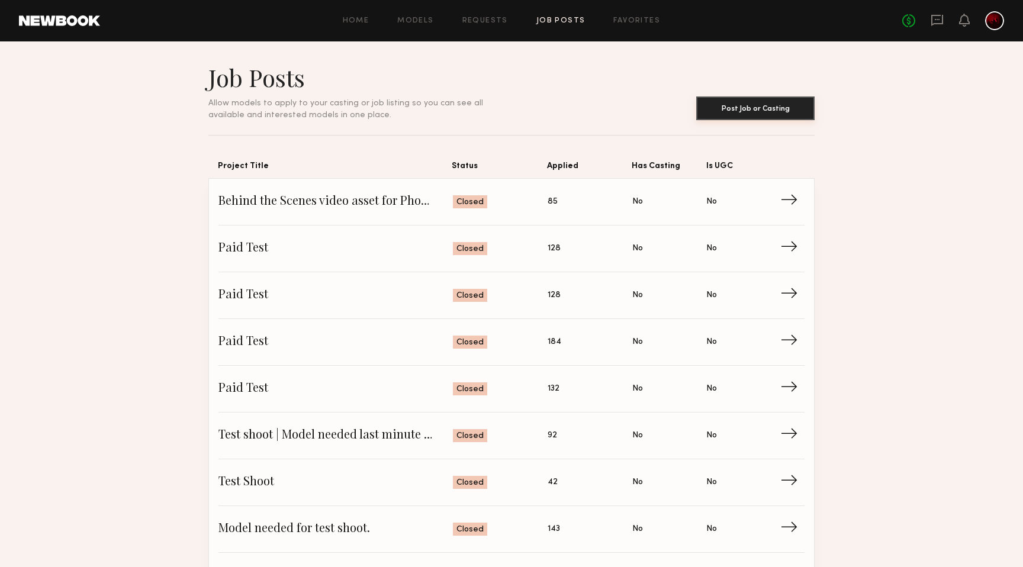
click at [756, 114] on button "Post Job or Casting" at bounding box center [755, 109] width 118 height 24
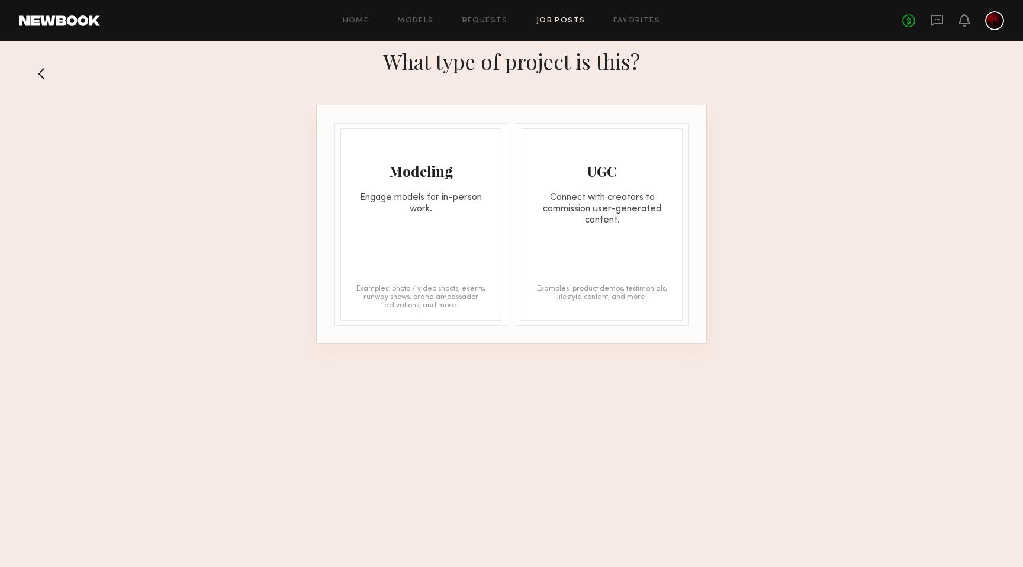
click at [423, 213] on div "Engage models for in-person work." at bounding box center [421, 203] width 160 height 23
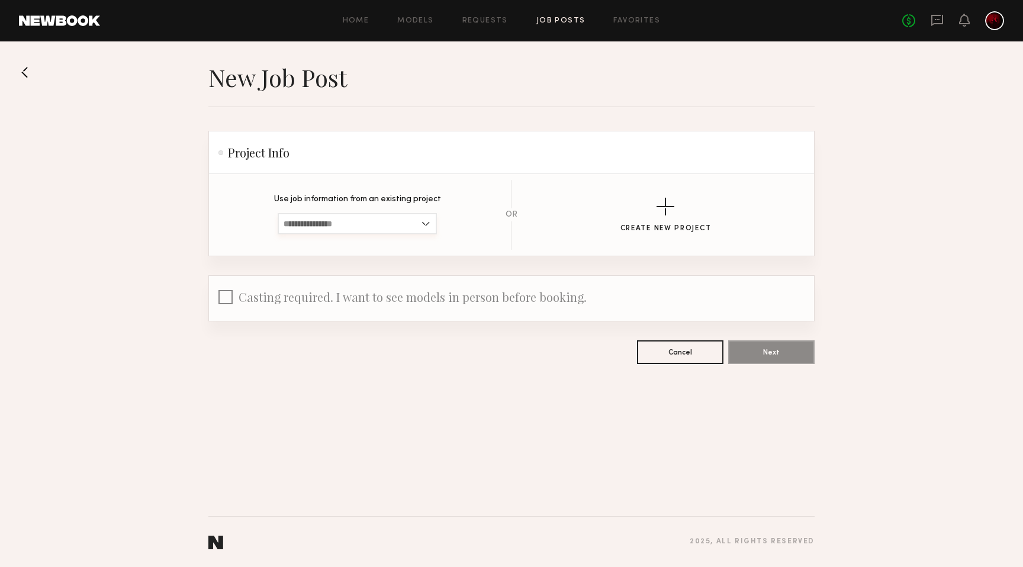
click at [430, 226] on input at bounding box center [357, 223] width 159 height 21
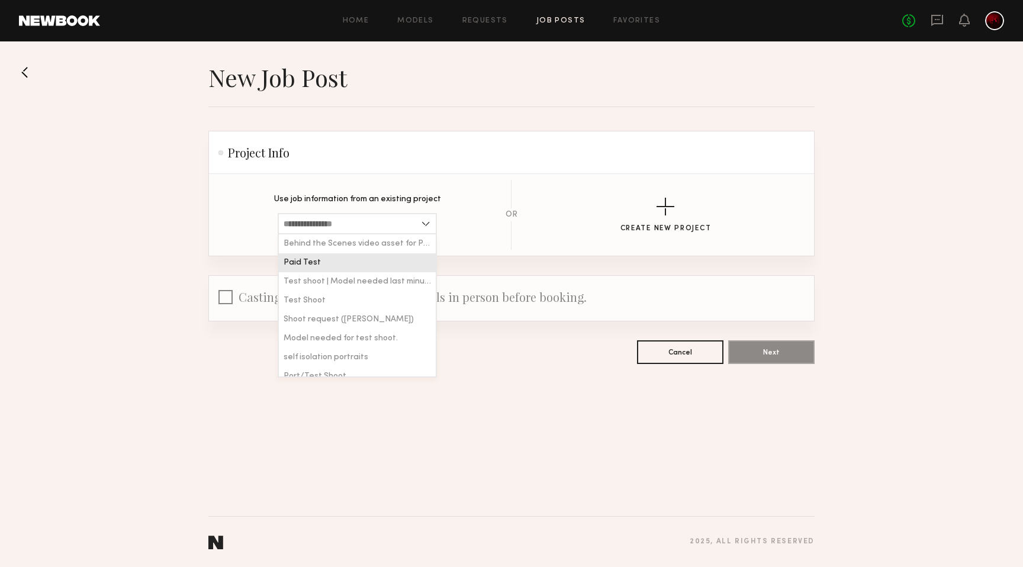
click at [401, 261] on div "Paid Test" at bounding box center [357, 262] width 157 height 19
type input "*********"
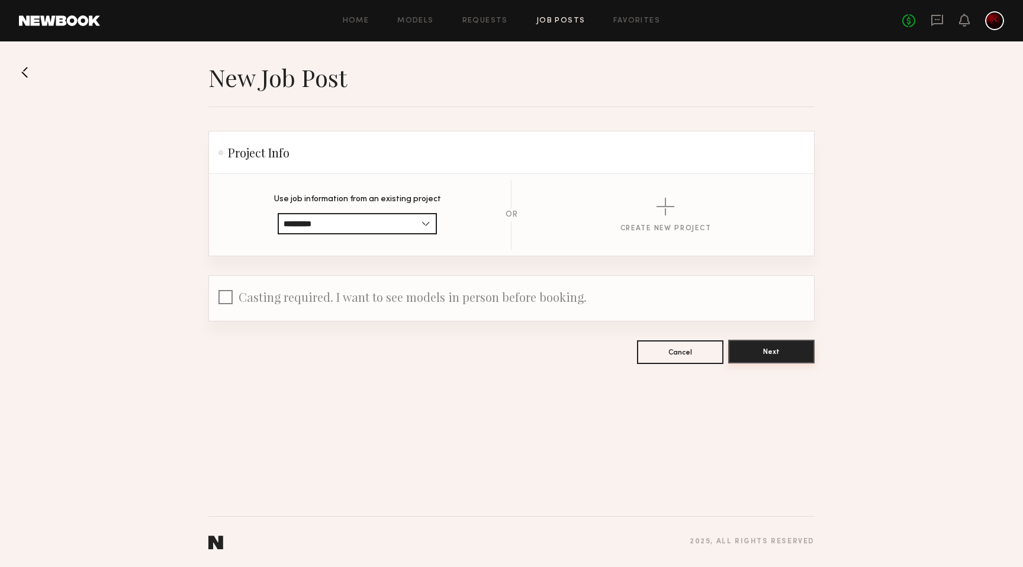
click at [788, 357] on button "Next" at bounding box center [771, 352] width 86 height 24
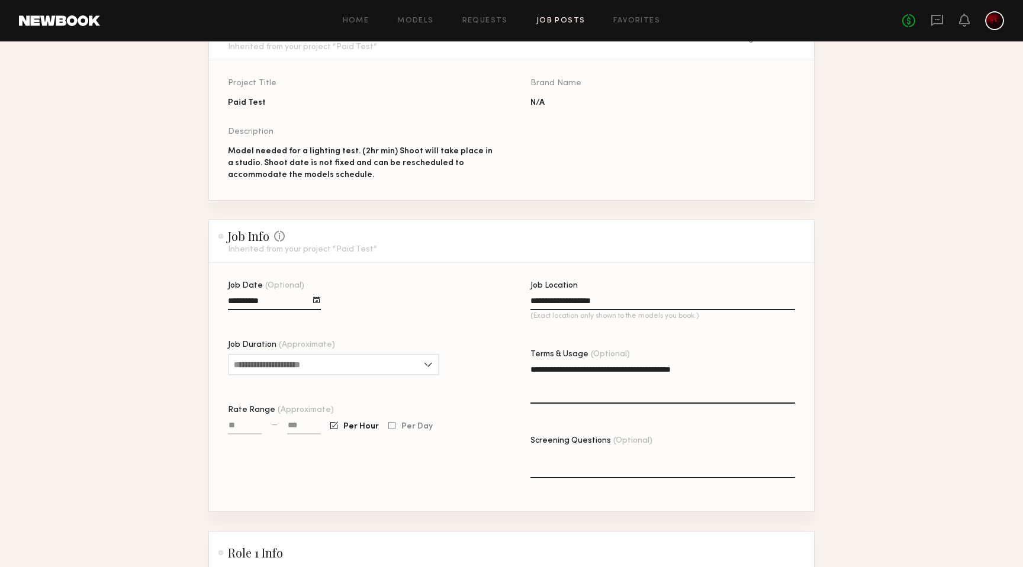
scroll to position [118, 0]
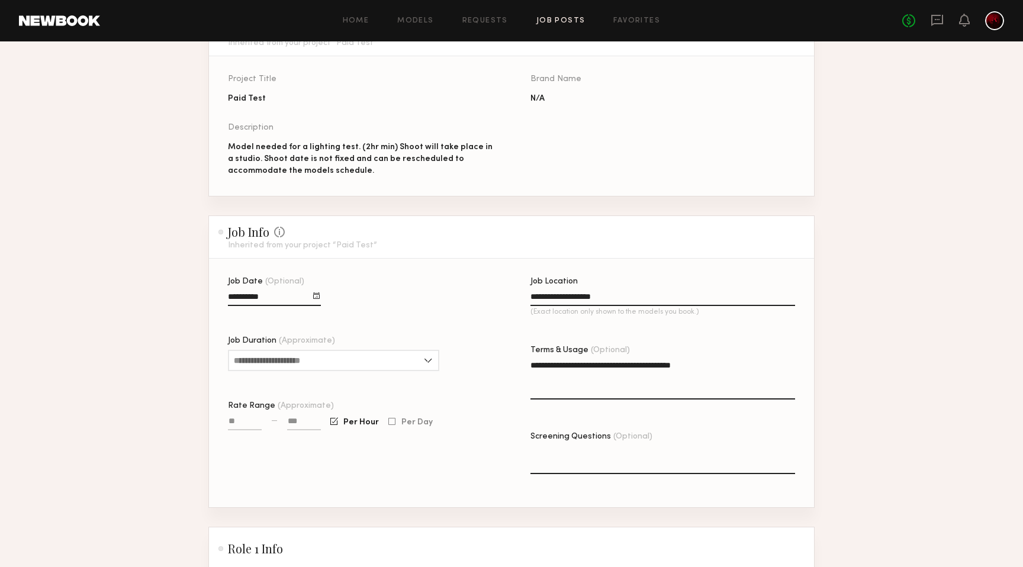
click at [316, 299] on div at bounding box center [316, 296] width 7 height 7
click at [360, 318] on button "button" at bounding box center [362, 317] width 7 height 7
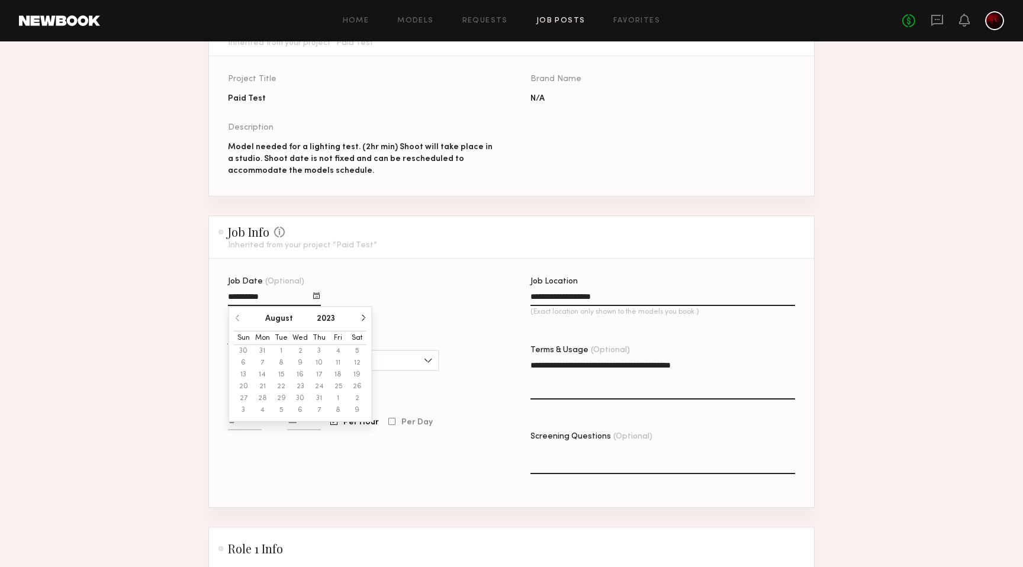
click at [360, 318] on button "button" at bounding box center [362, 317] width 7 height 7
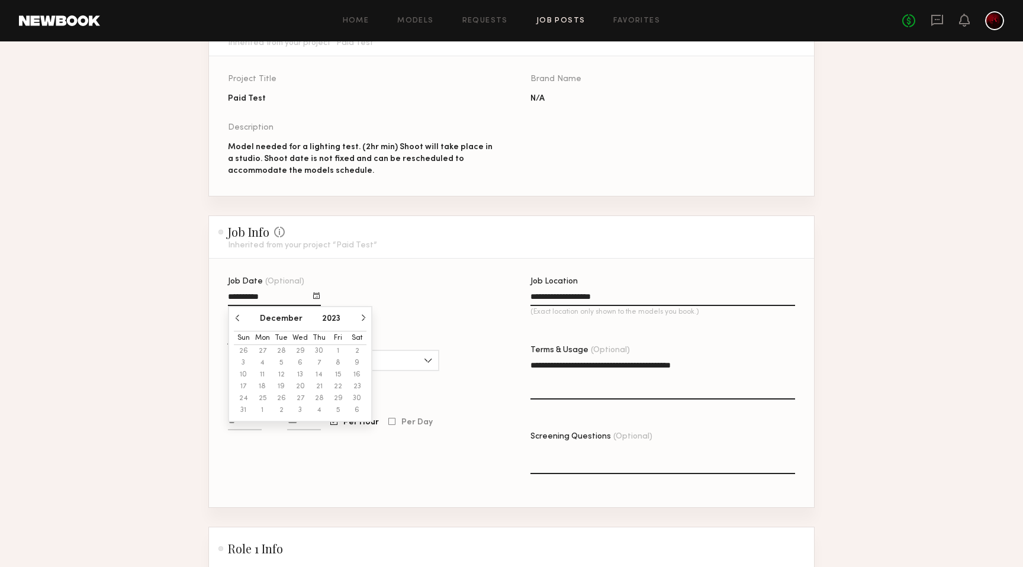
click at [360, 318] on button "button" at bounding box center [362, 317] width 7 height 7
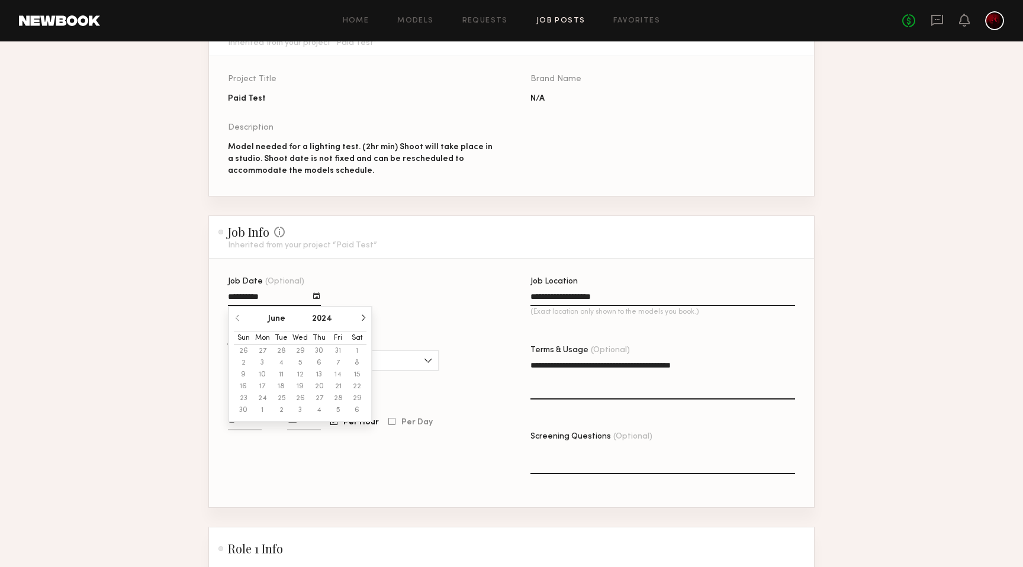
click at [360, 318] on button "button" at bounding box center [362, 317] width 7 height 7
click at [417, 272] on section "**********" at bounding box center [511, 383] width 605 height 249
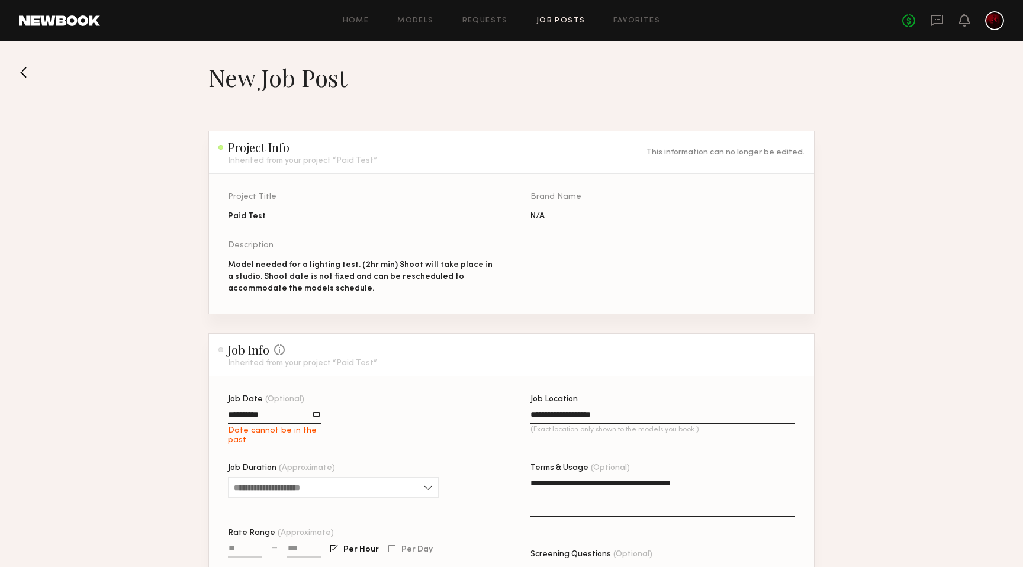
click at [19, 65] on button at bounding box center [28, 72] width 19 height 19
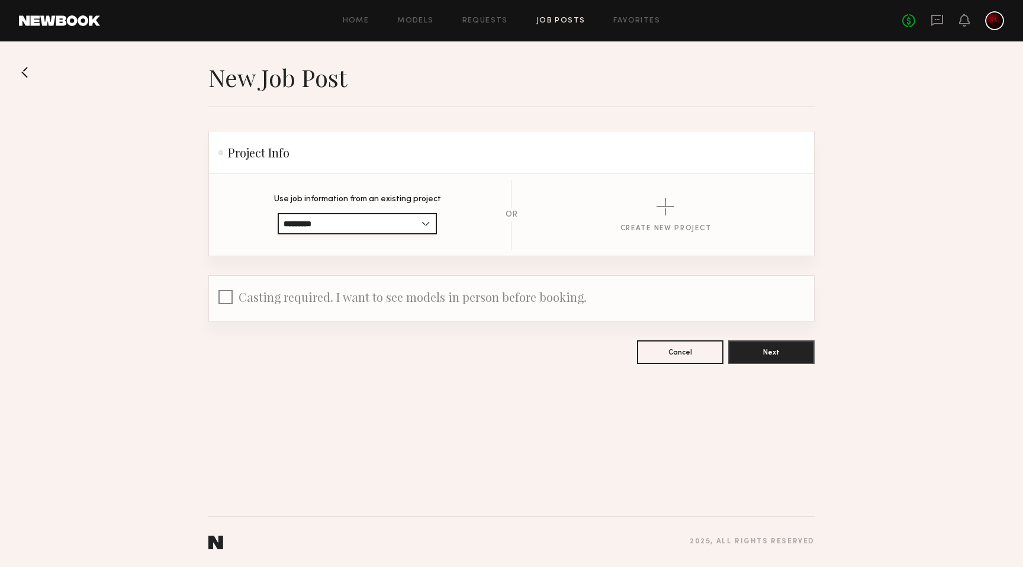
click at [430, 230] on input "*********" at bounding box center [357, 223] width 159 height 21
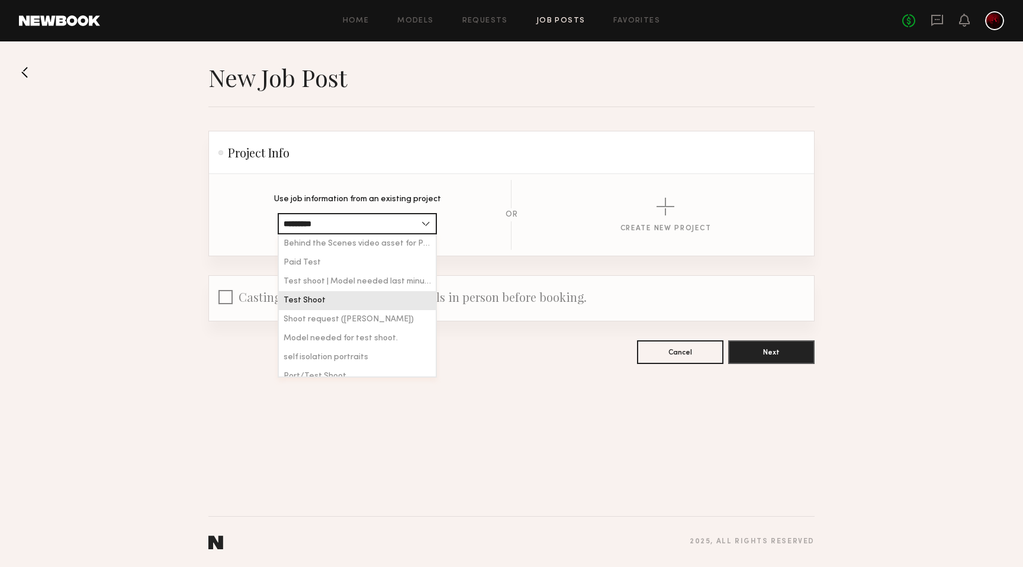
click at [406, 301] on div "Test Shoot" at bounding box center [357, 300] width 157 height 19
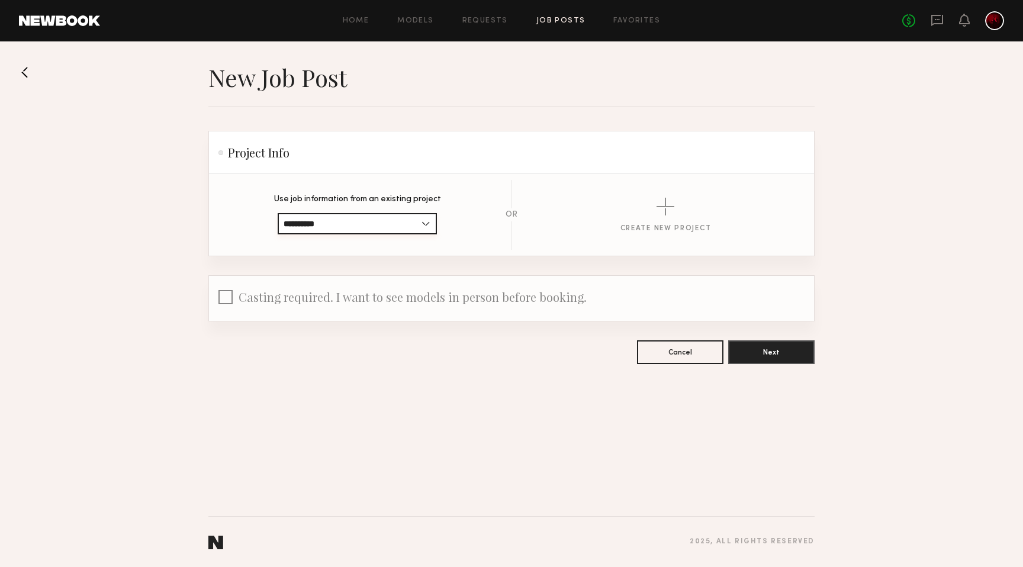
click at [425, 224] on input "**********" at bounding box center [357, 223] width 159 height 21
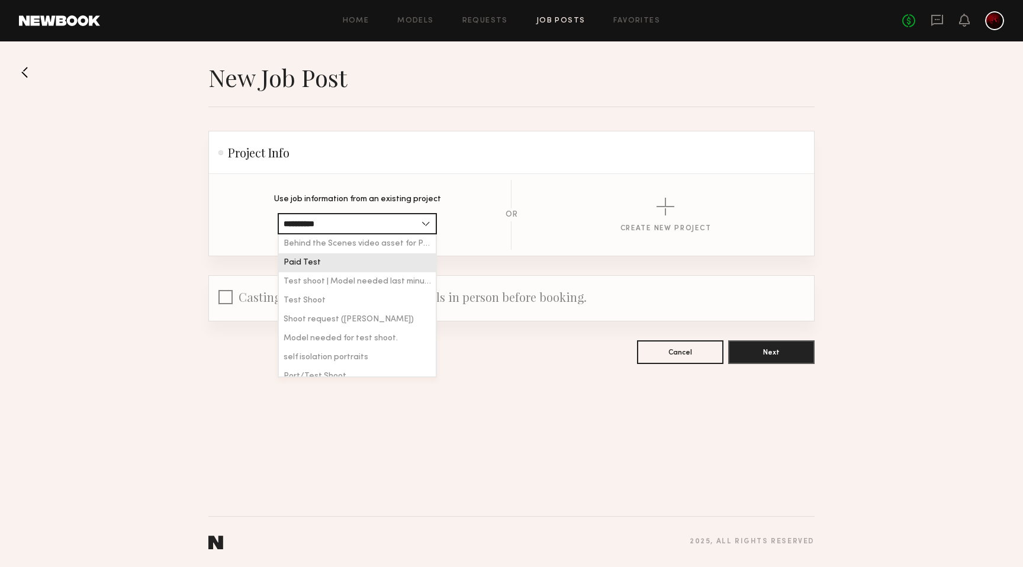
click at [400, 270] on div "Paid Test" at bounding box center [357, 262] width 157 height 19
type input "*********"
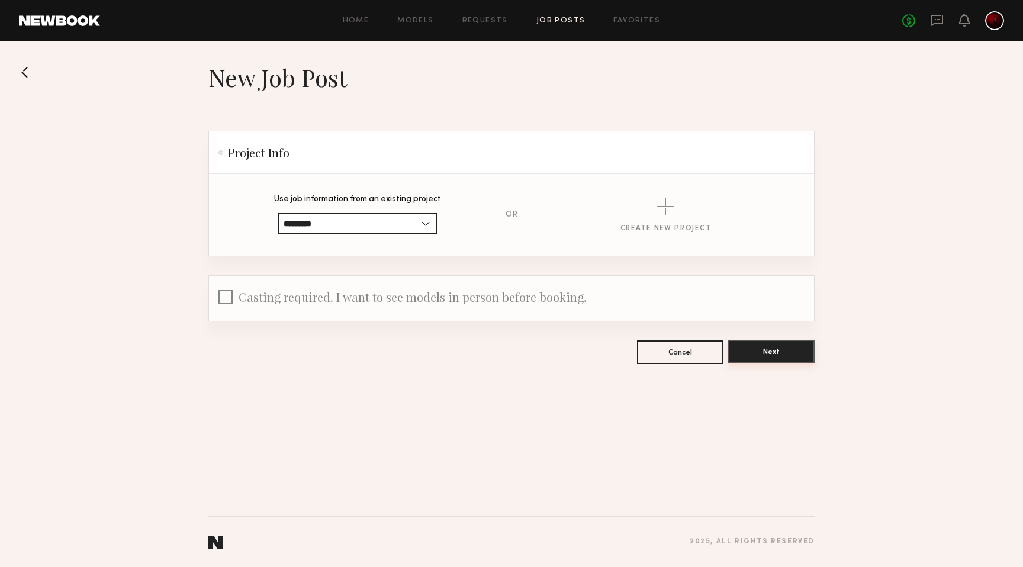
click at [802, 361] on button "Next" at bounding box center [771, 352] width 86 height 24
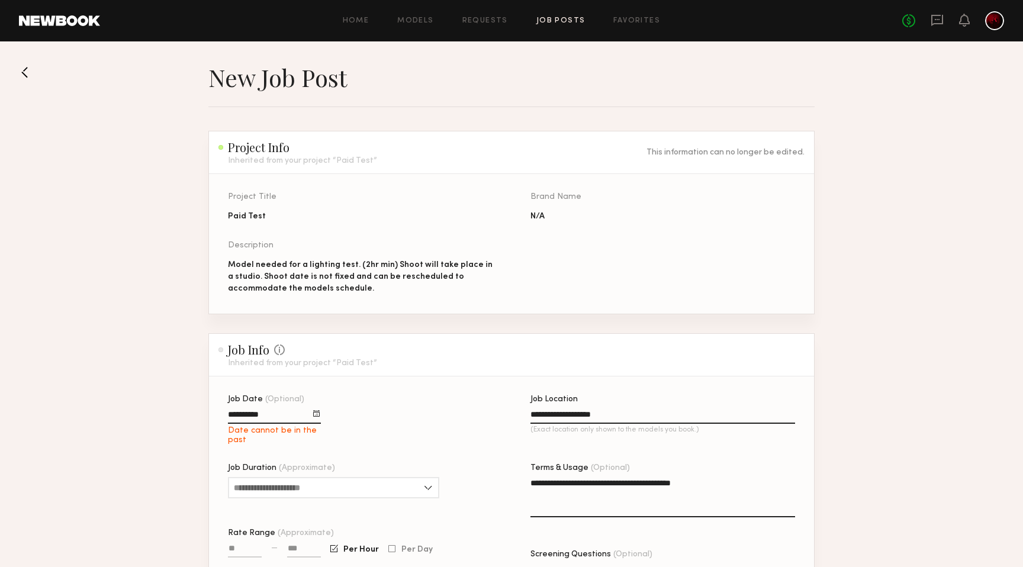
click at [313, 417] on div at bounding box center [316, 413] width 7 height 7
click at [324, 436] on button "2023" at bounding box center [323, 437] width 18 height 8
click at [282, 524] on button "2025" at bounding box center [283, 524] width 33 height 12
click at [335, 502] on button "September" at bounding box center [344, 502] width 46 height 12
click at [338, 478] on button "12" at bounding box center [338, 481] width 19 height 12
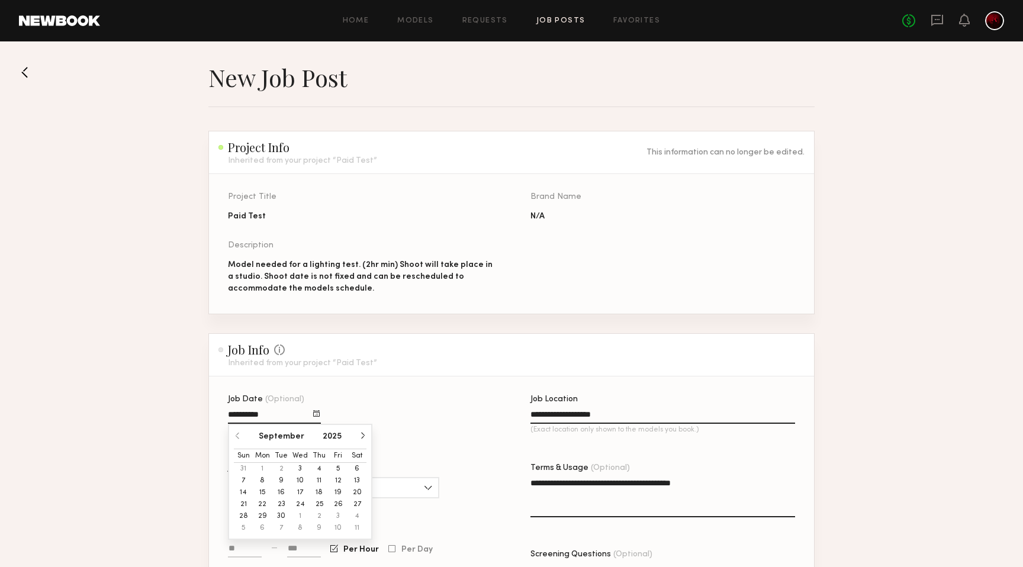
type input "**********"
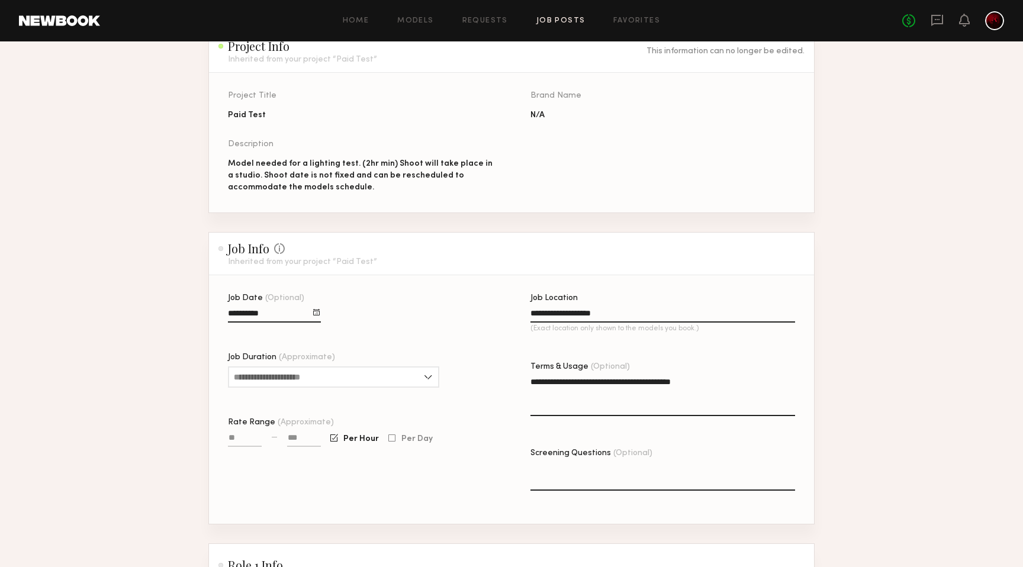
scroll to position [107, 0]
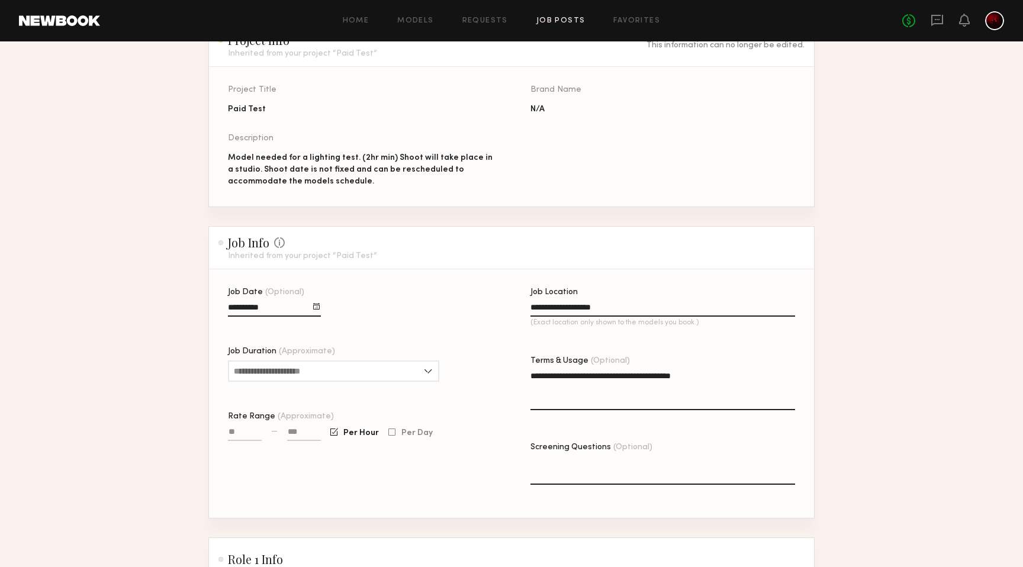
click at [307, 433] on input at bounding box center [304, 435] width 34 height 14
type input "****"
click at [245, 436] on input "Rate Range (Approximate)" at bounding box center [245, 435] width 34 height 14
type input "****"
click at [602, 305] on input "**********" at bounding box center [663, 310] width 265 height 14
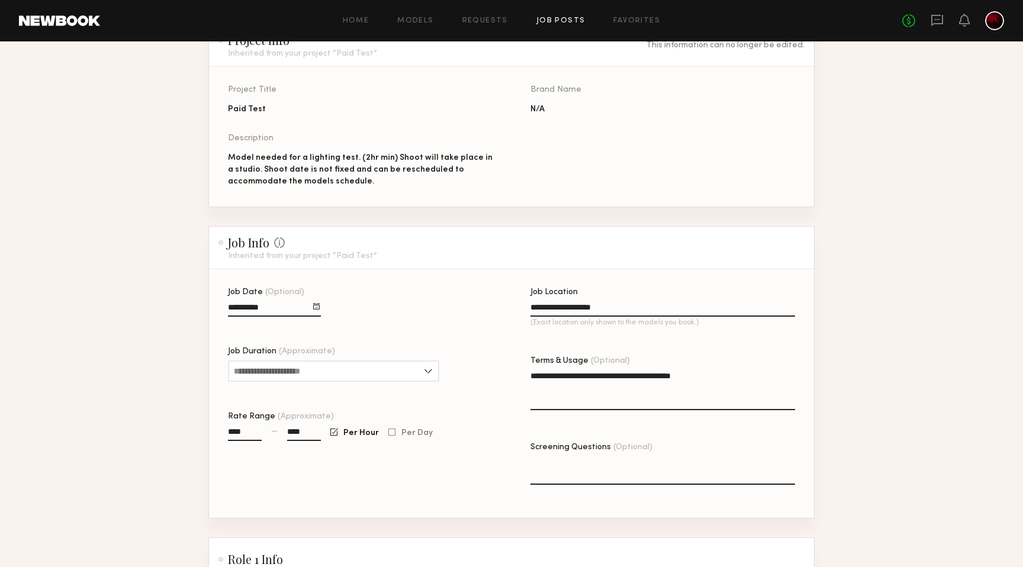
click at [602, 305] on input "**********" at bounding box center [663, 310] width 265 height 14
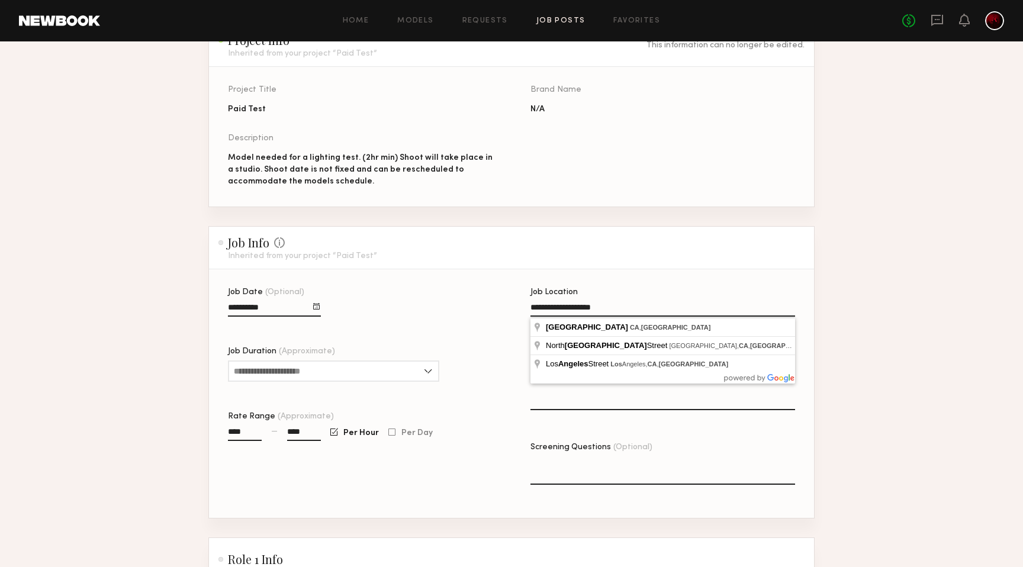
click at [602, 305] on input "**********" at bounding box center [663, 310] width 265 height 14
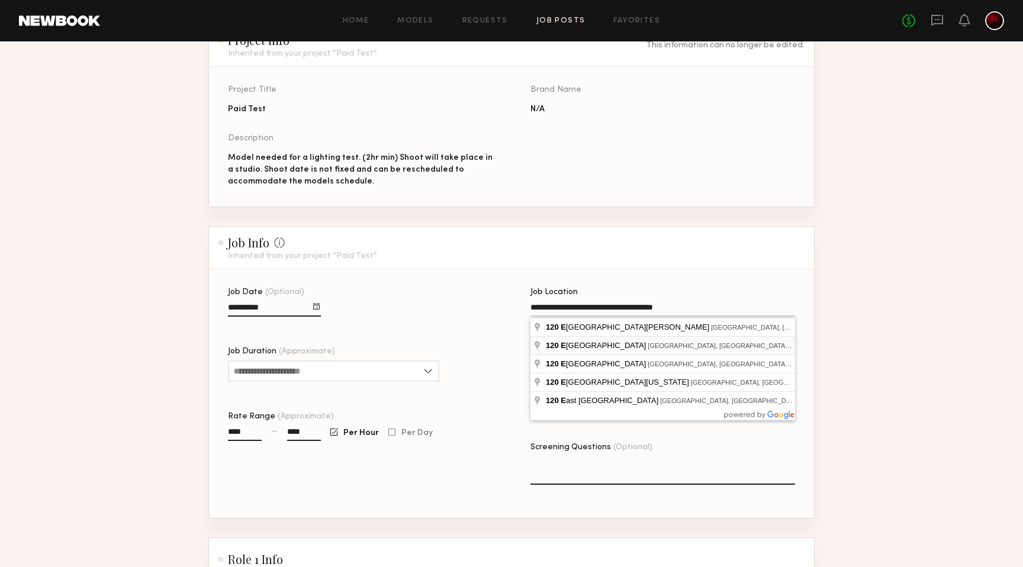
type input "**********"
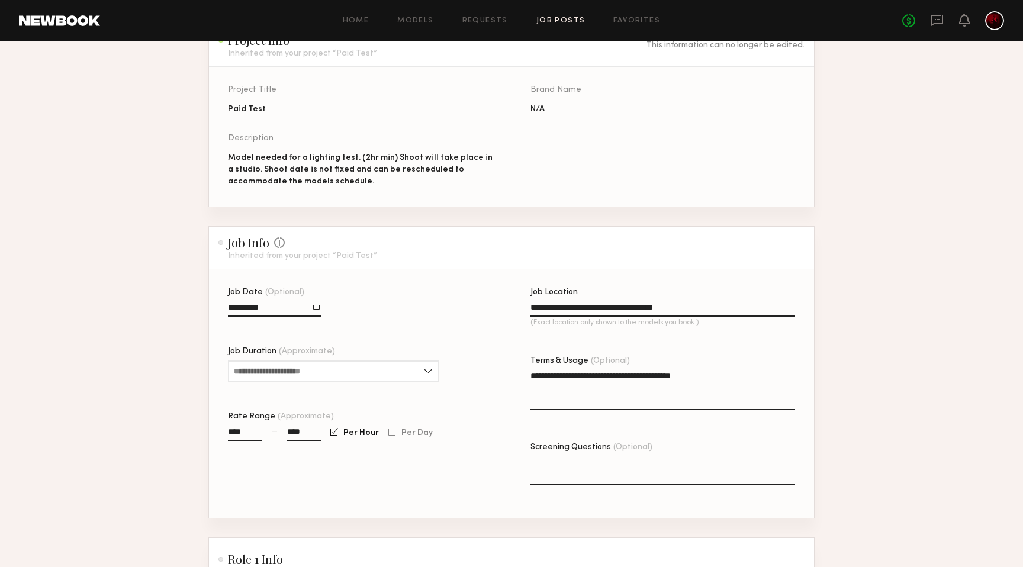
click at [593, 401] on textarea "**********" at bounding box center [663, 390] width 265 height 40
click at [619, 377] on textarea "**********" at bounding box center [663, 390] width 265 height 40
click at [746, 378] on textarea "**********" at bounding box center [663, 390] width 265 height 40
type textarea "**********"
click at [429, 371] on input "Job Duration (Approximate)" at bounding box center [333, 371] width 211 height 21
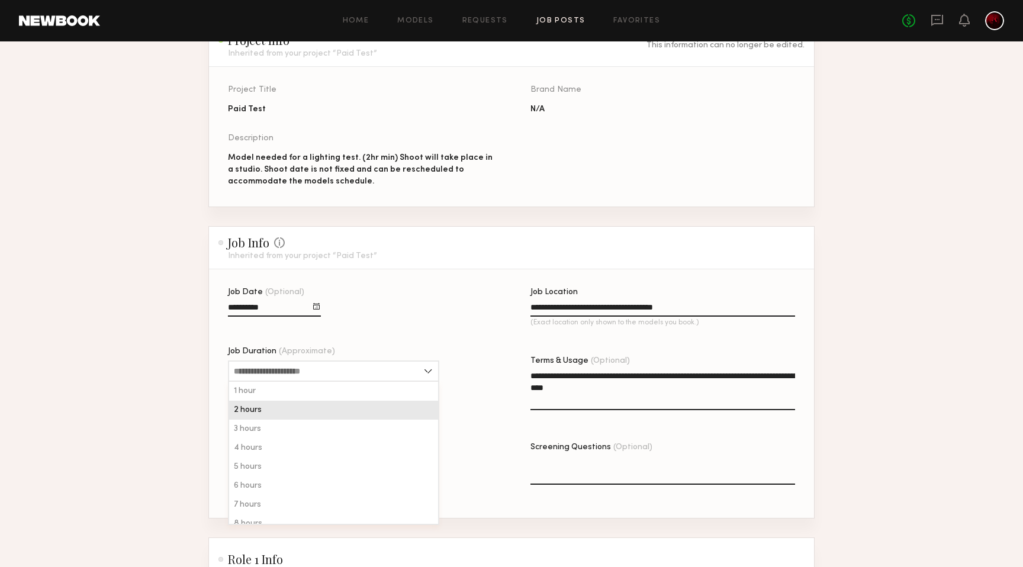
click at [394, 411] on div "2 hours" at bounding box center [333, 410] width 209 height 19
type input "*******"
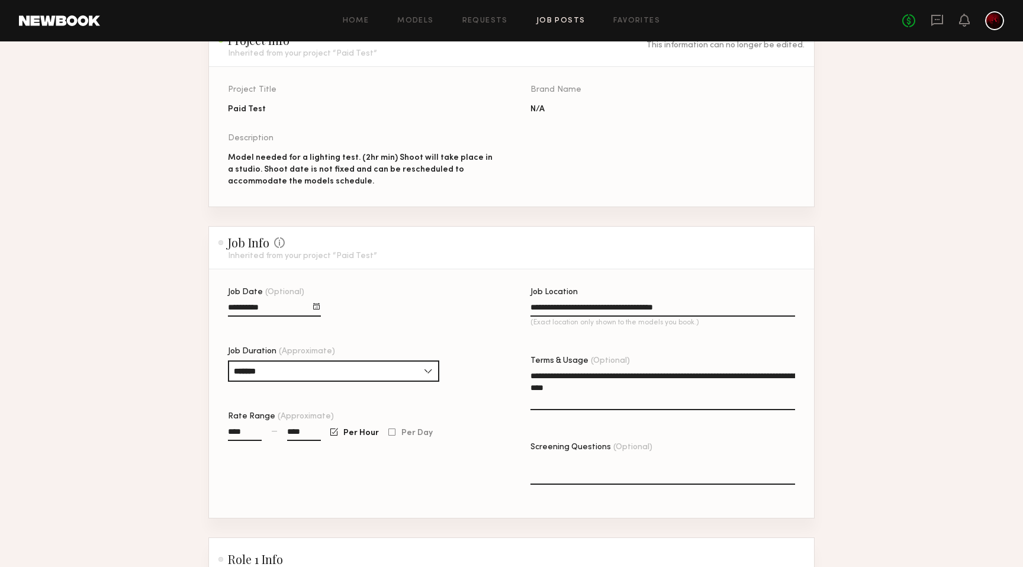
click at [497, 358] on div "**********" at bounding box center [530, 403] width 605 height 230
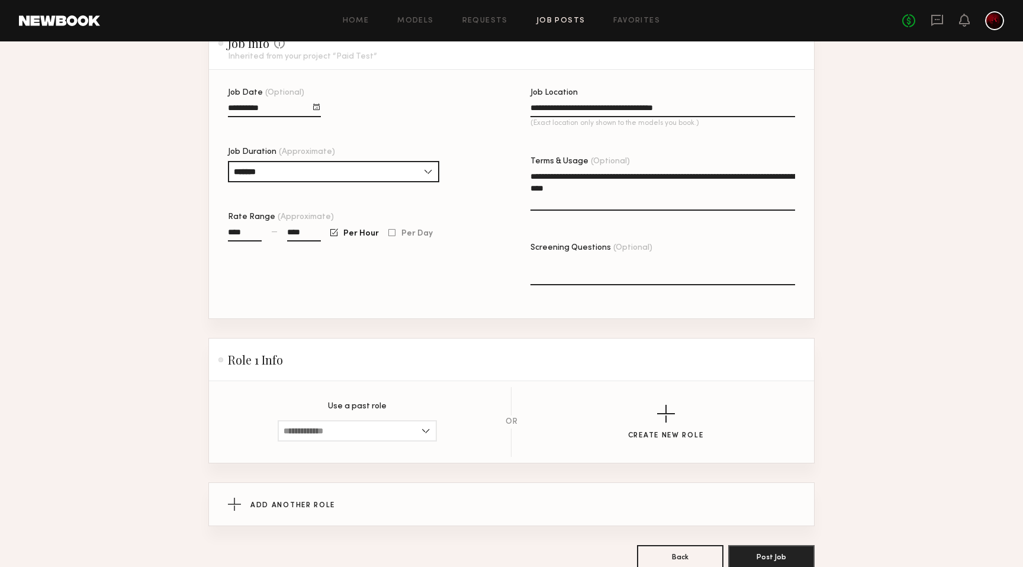
scroll to position [313, 0]
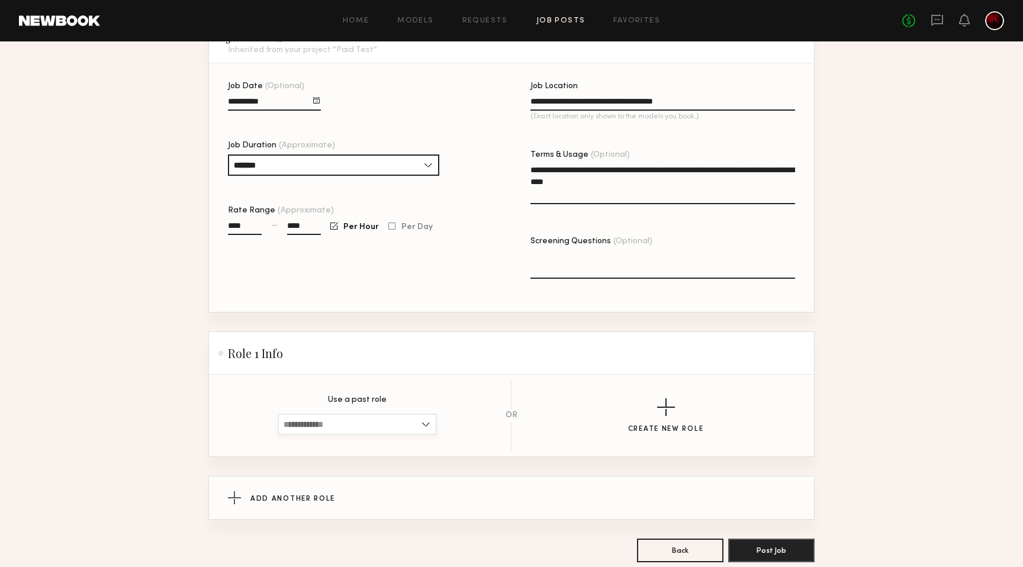
click at [425, 426] on input at bounding box center [357, 424] width 159 height 21
click at [392, 468] on div "Female, 18–40, All ethnicities" at bounding box center [357, 463] width 157 height 19
type input "**********"
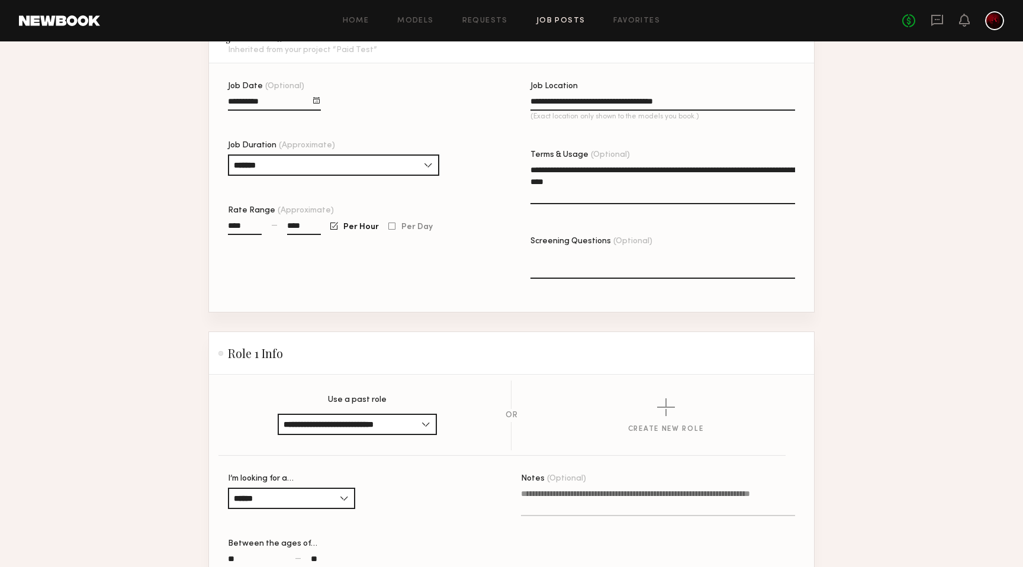
click at [474, 317] on form "**********" at bounding box center [511, 348] width 606 height 1060
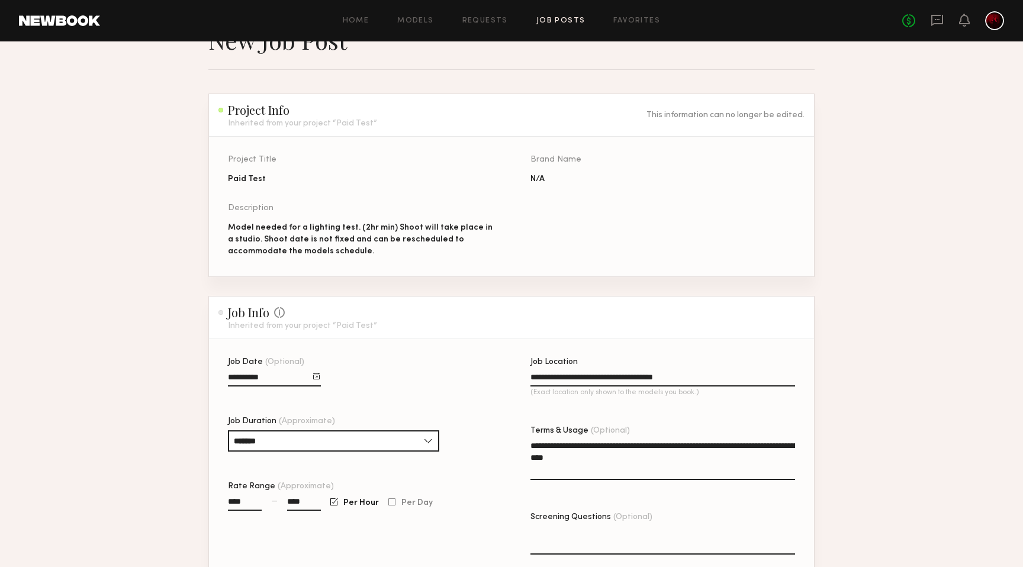
scroll to position [25, 0]
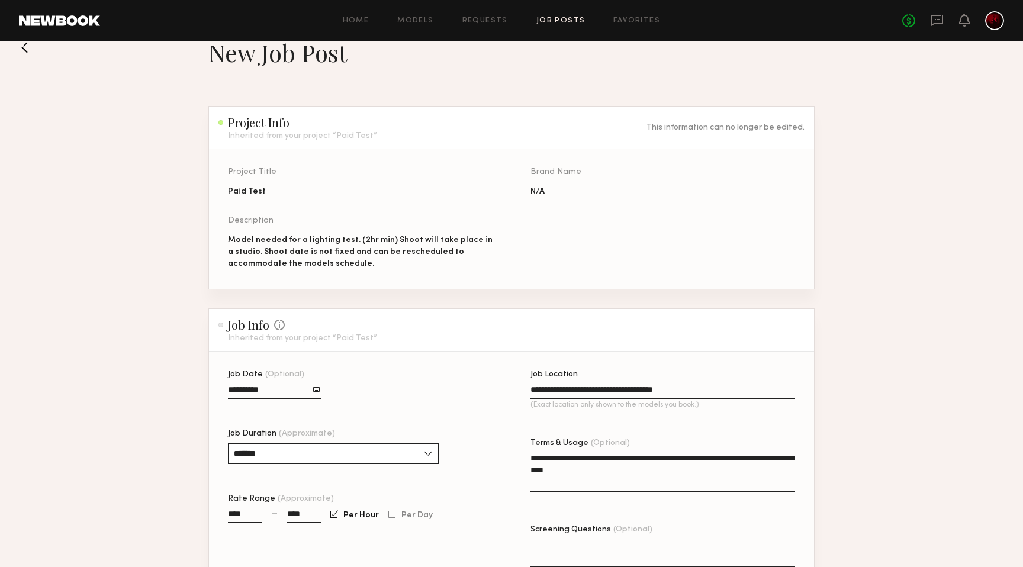
click at [294, 255] on div "Model needed for a lighting test. (2hr min) Shoot will take place in a studio. …" at bounding box center [360, 252] width 265 height 36
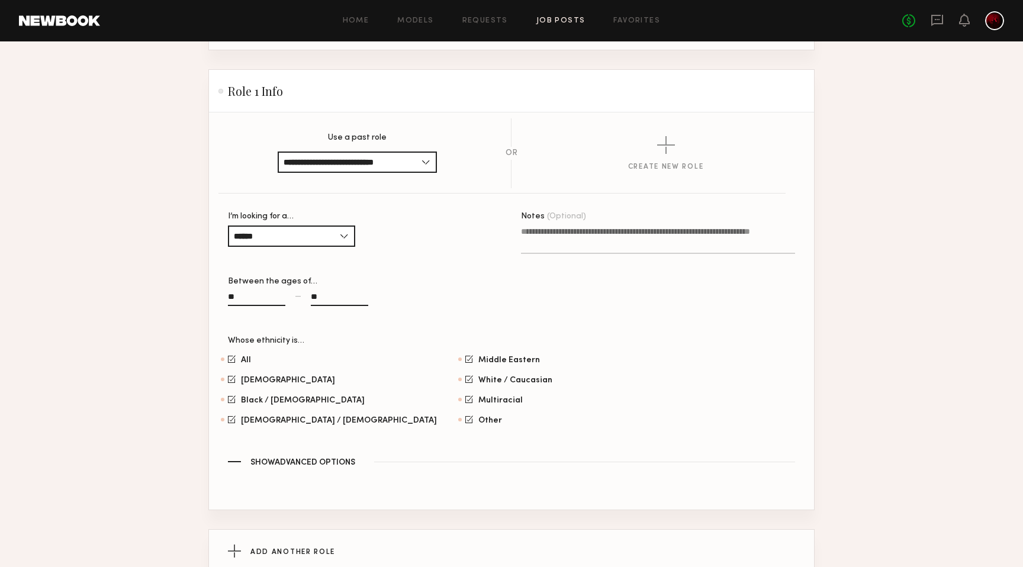
scroll to position [695, 0]
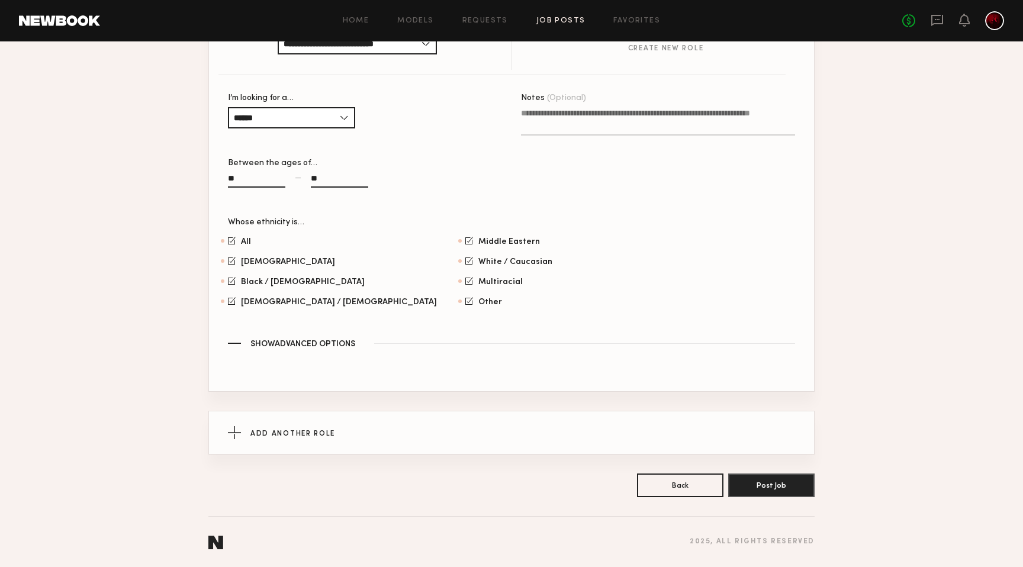
click at [228, 347] on button "Show Advanced Options" at bounding box center [511, 343] width 567 height 11
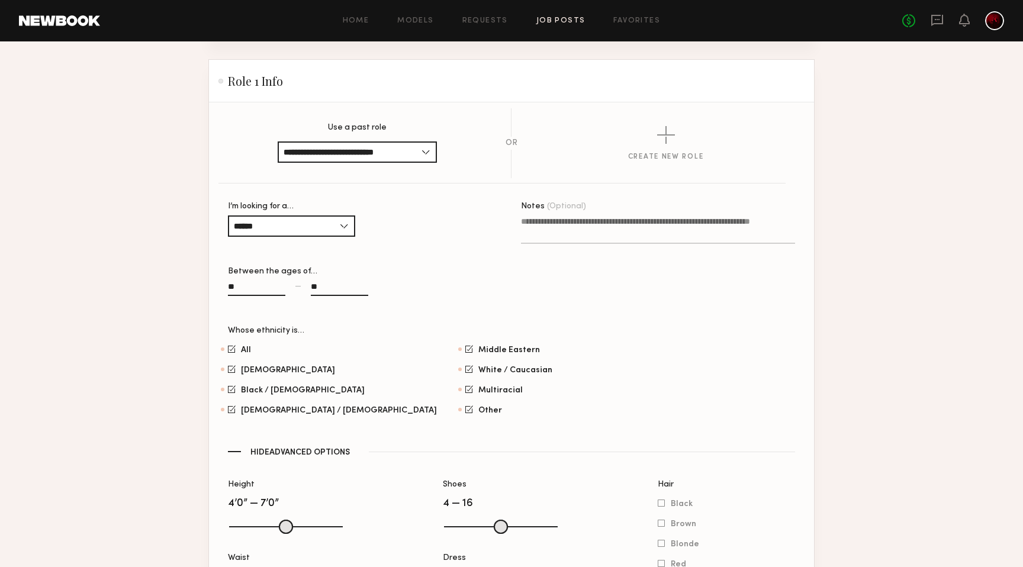
scroll to position [833, 0]
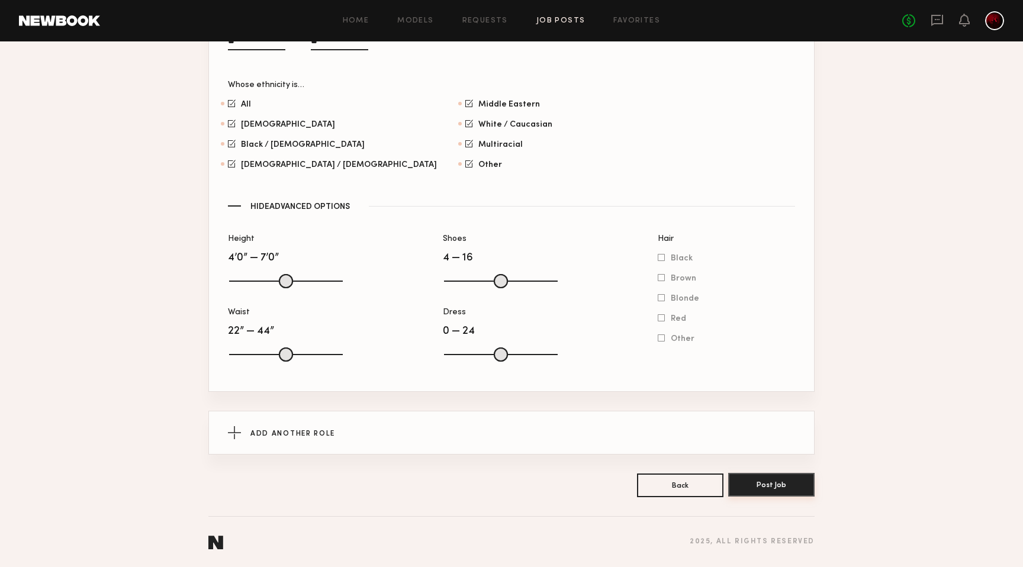
click at [782, 486] on button "Post Job" at bounding box center [771, 485] width 86 height 24
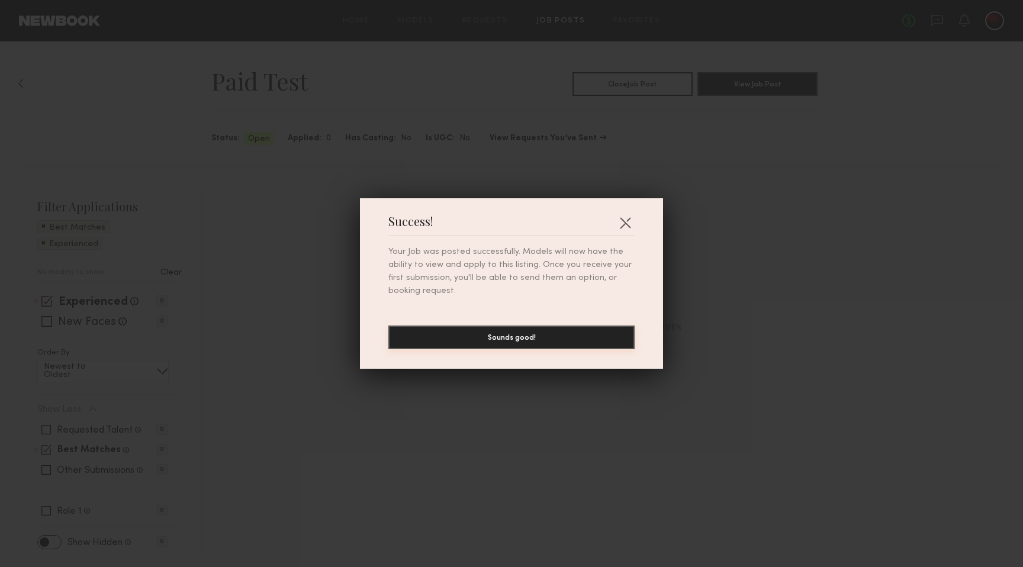
click at [553, 336] on button "Sounds good!" at bounding box center [511, 338] width 246 height 24
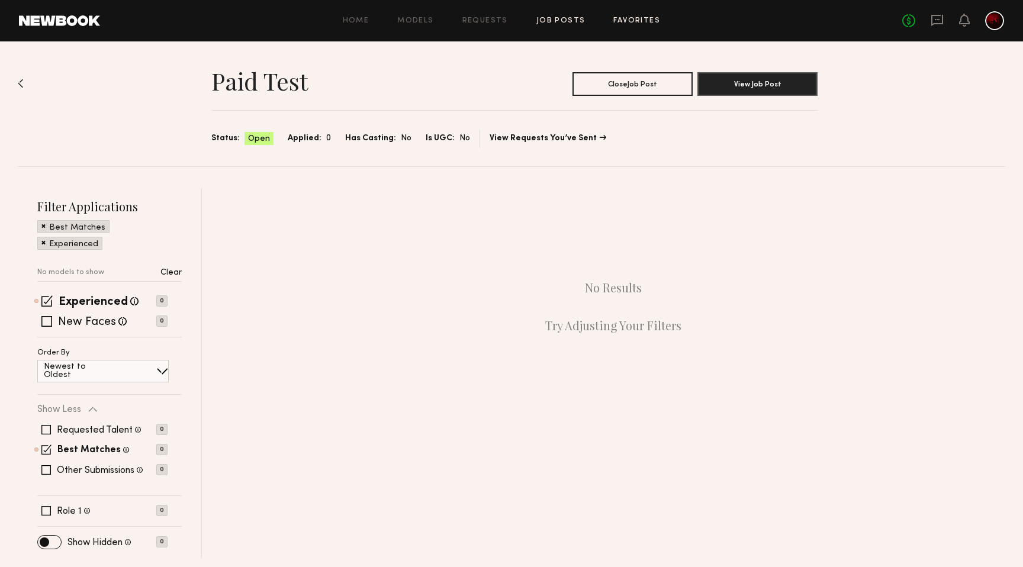
click at [635, 22] on link "Favorites" at bounding box center [636, 21] width 47 height 8
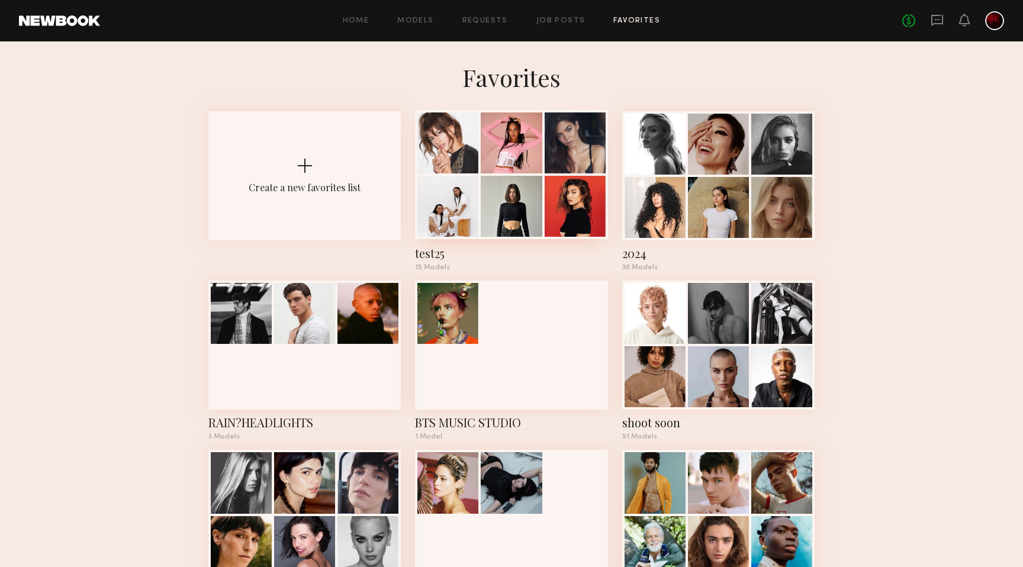
click at [558, 145] on div at bounding box center [575, 143] width 61 height 61
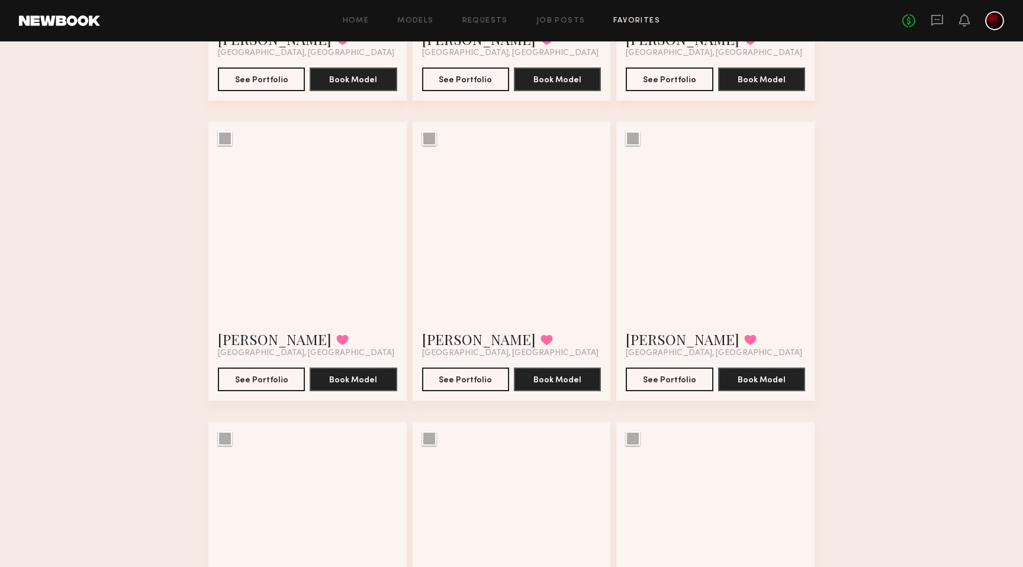
scroll to position [906, 0]
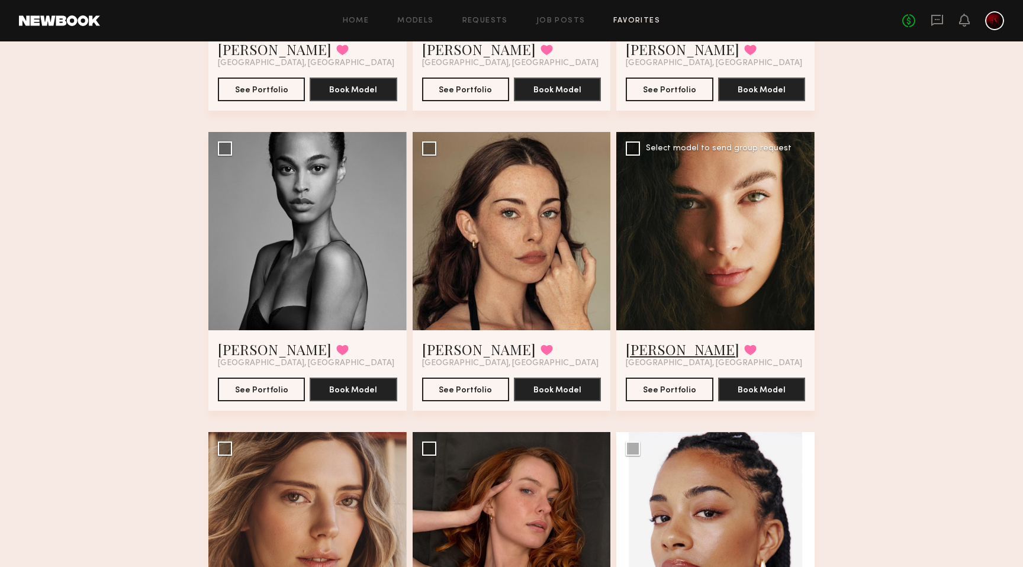
click at [640, 348] on link "Uliana V." at bounding box center [683, 349] width 114 height 19
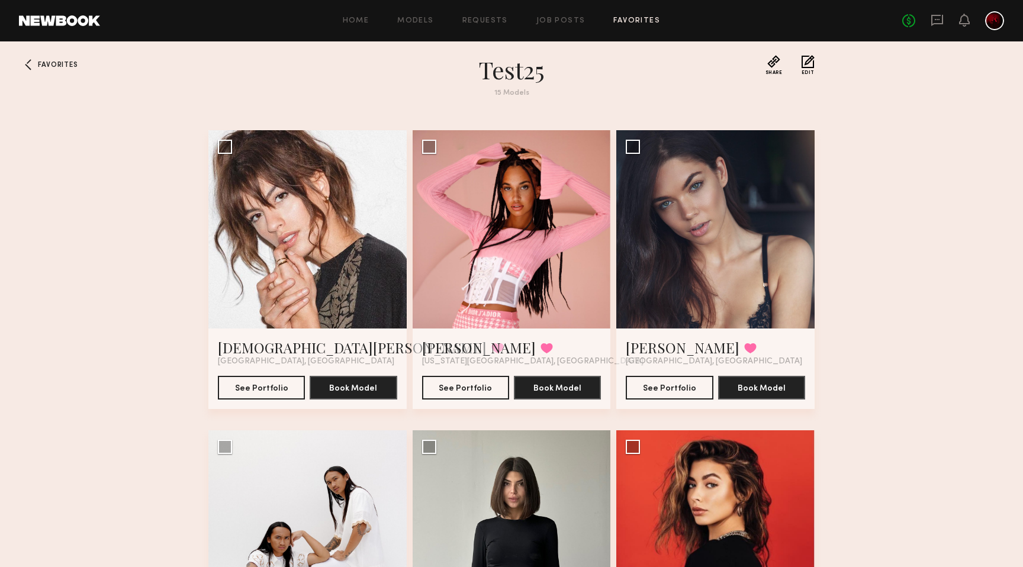
scroll to position [0, 0]
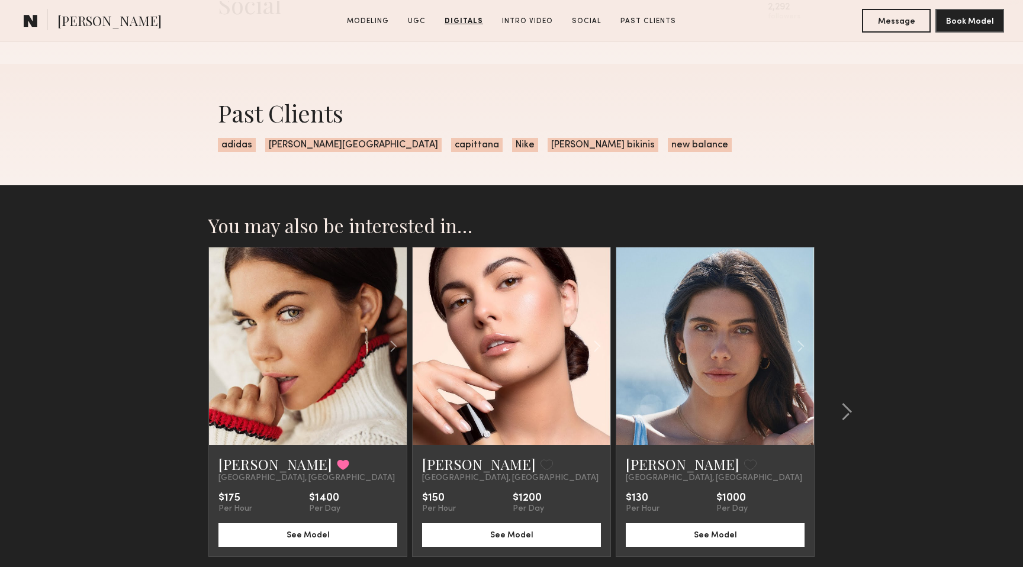
scroll to position [2813, 0]
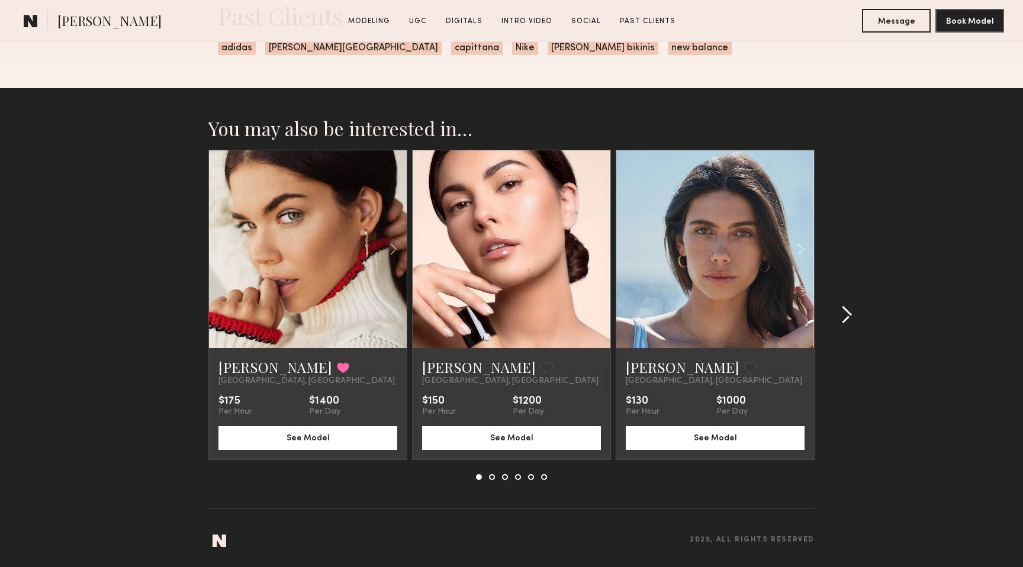
click at [850, 313] on common-icon at bounding box center [847, 315] width 12 height 19
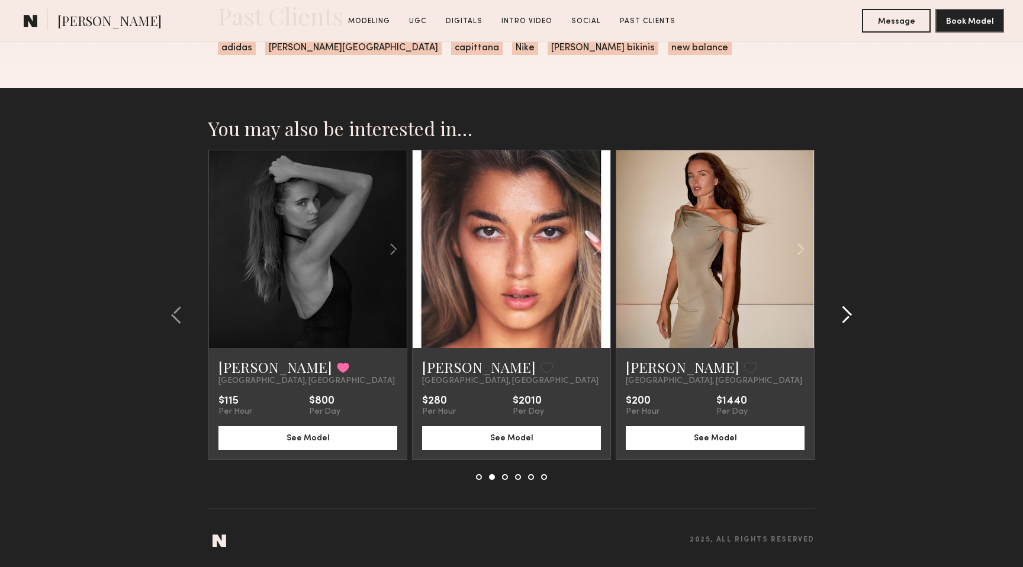
click at [850, 313] on common-icon at bounding box center [847, 315] width 12 height 19
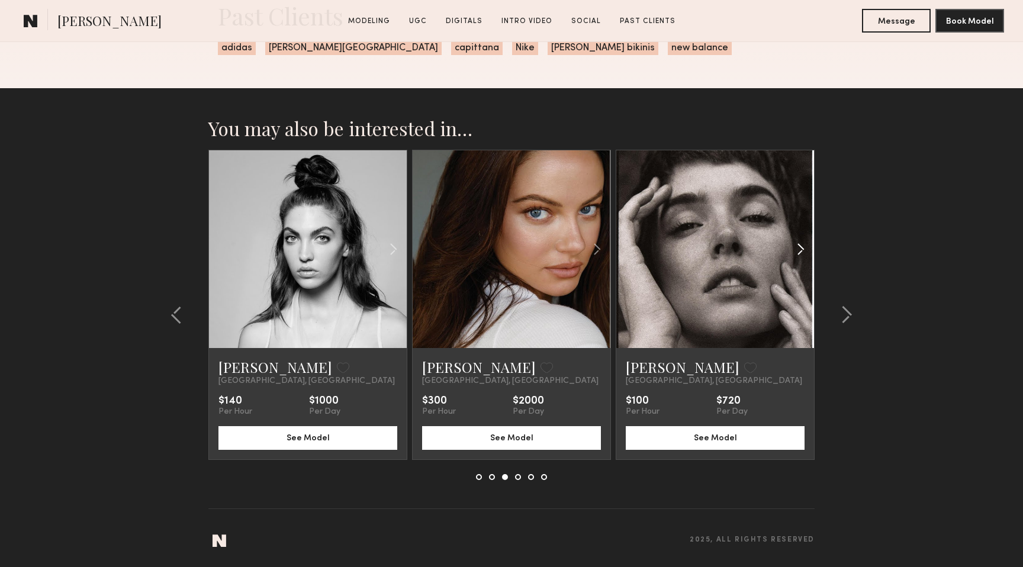
click at [798, 246] on common-icon at bounding box center [800, 249] width 17 height 23
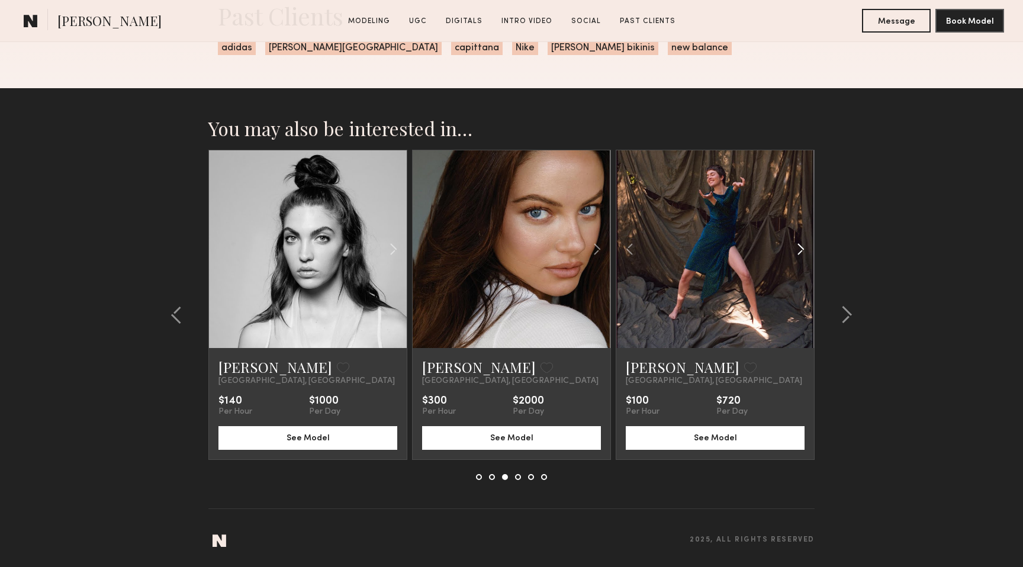
click at [798, 246] on common-icon at bounding box center [800, 249] width 17 height 23
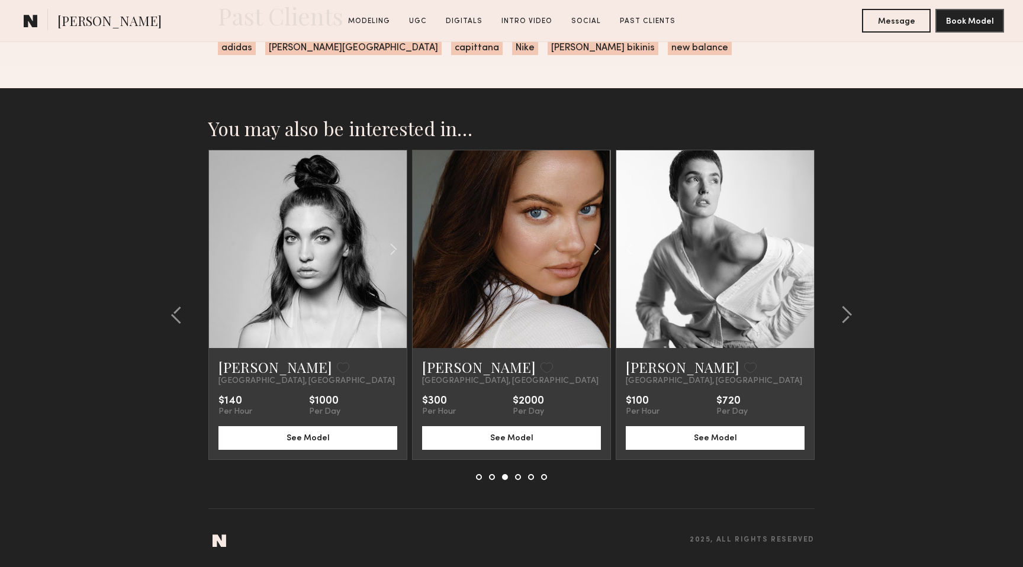
click at [798, 246] on common-icon at bounding box center [800, 249] width 17 height 23
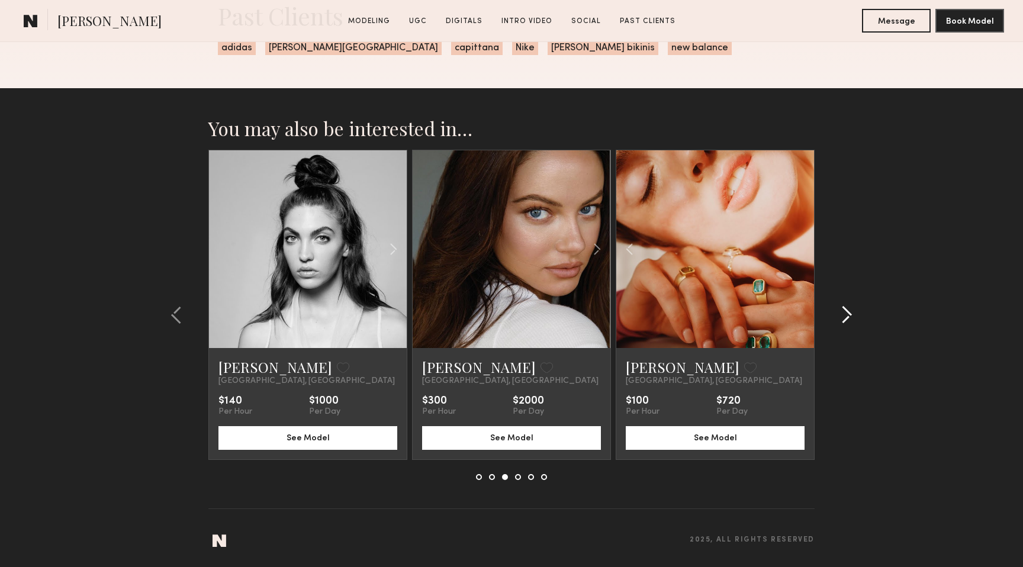
click at [844, 315] on common-icon at bounding box center [847, 315] width 12 height 19
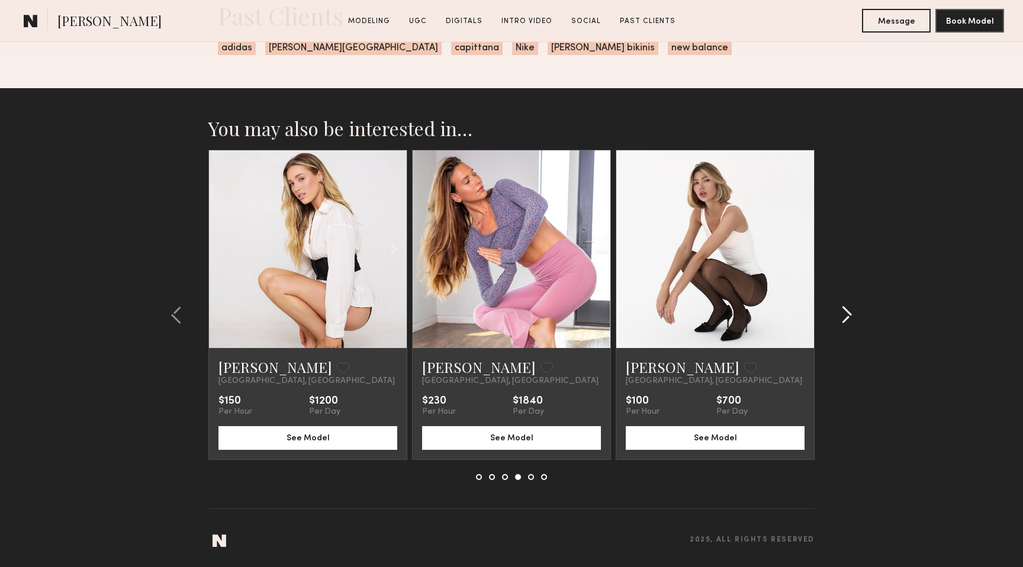
click at [844, 315] on common-icon at bounding box center [847, 315] width 12 height 19
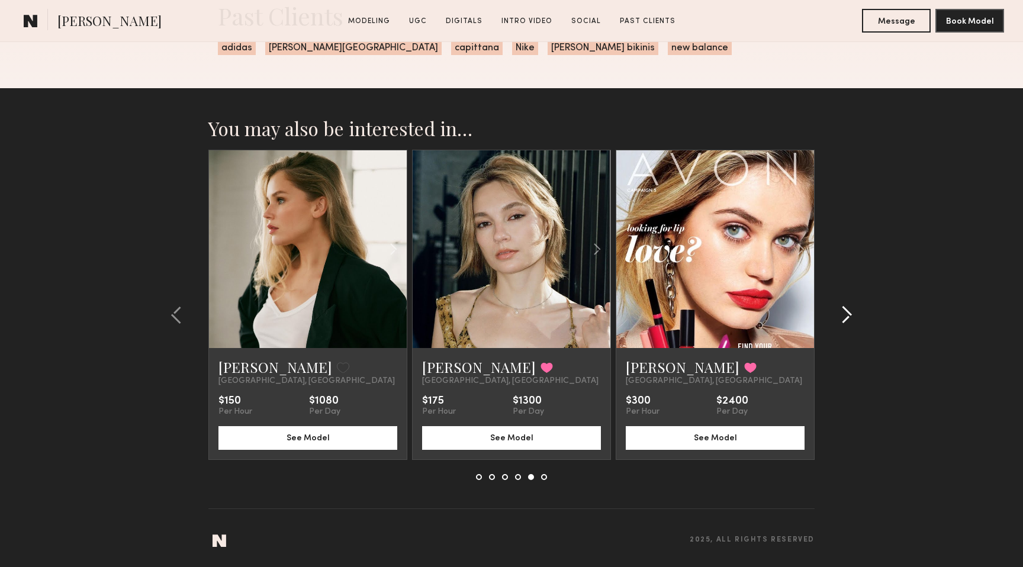
click at [844, 315] on common-icon at bounding box center [847, 315] width 12 height 19
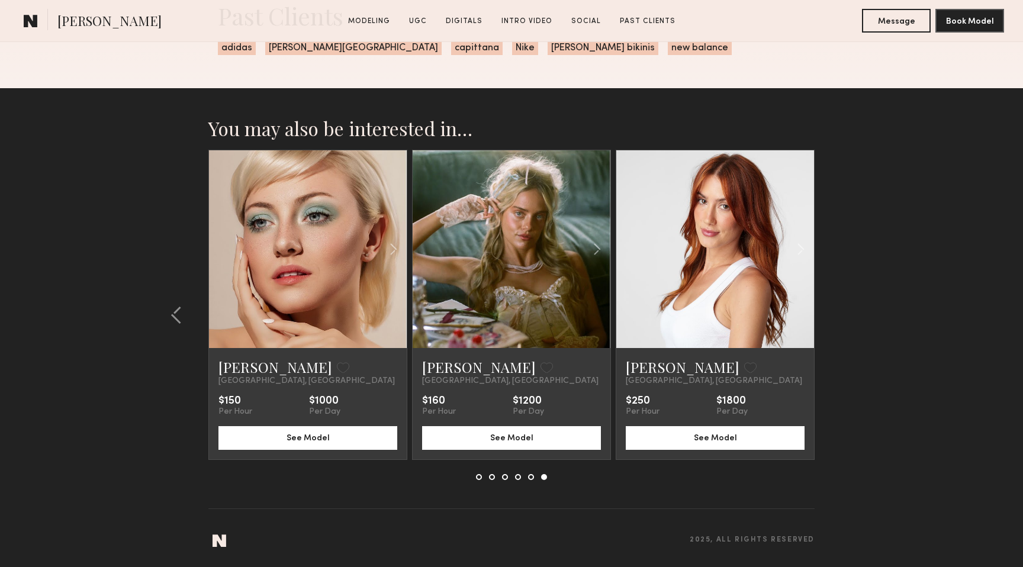
click at [844, 315] on section "You may also be interested in… Aarika W. Favorited Los Angeles, CA $175 Per Hou…" at bounding box center [511, 327] width 1023 height 479
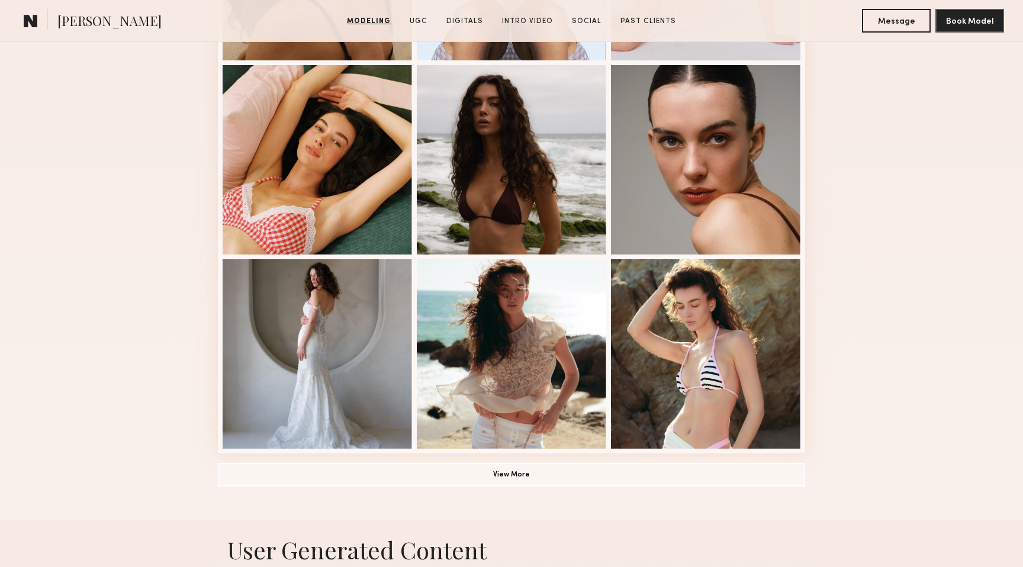
scroll to position [679, 0]
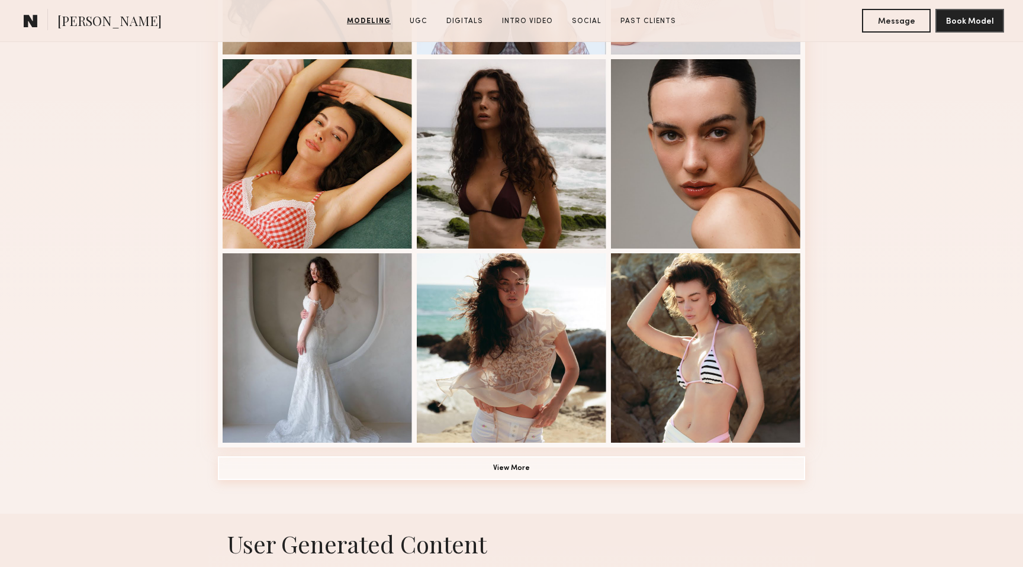
click at [512, 474] on button "View More" at bounding box center [511, 469] width 587 height 24
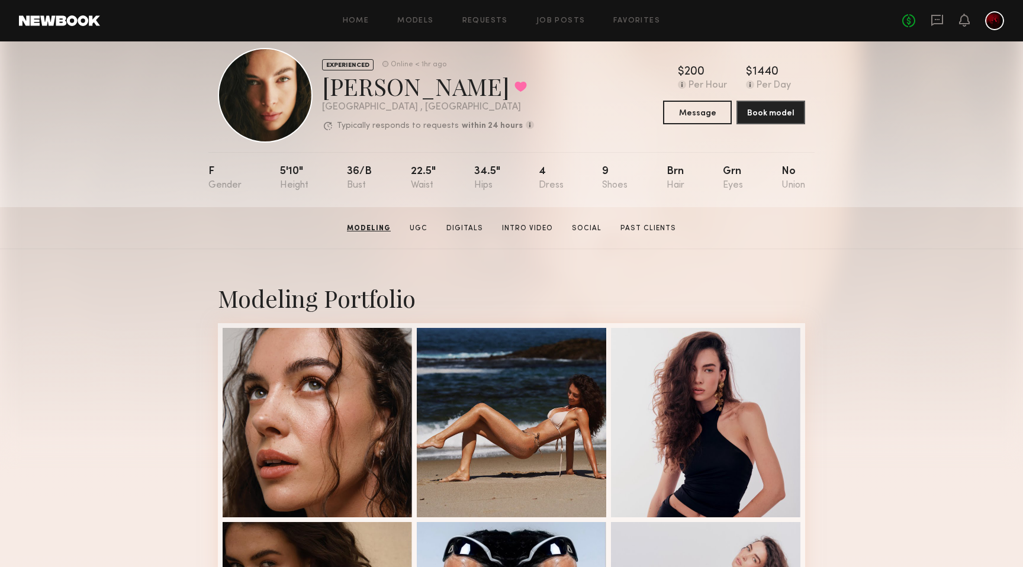
scroll to position [0, 0]
